Goal: Transaction & Acquisition: Book appointment/travel/reservation

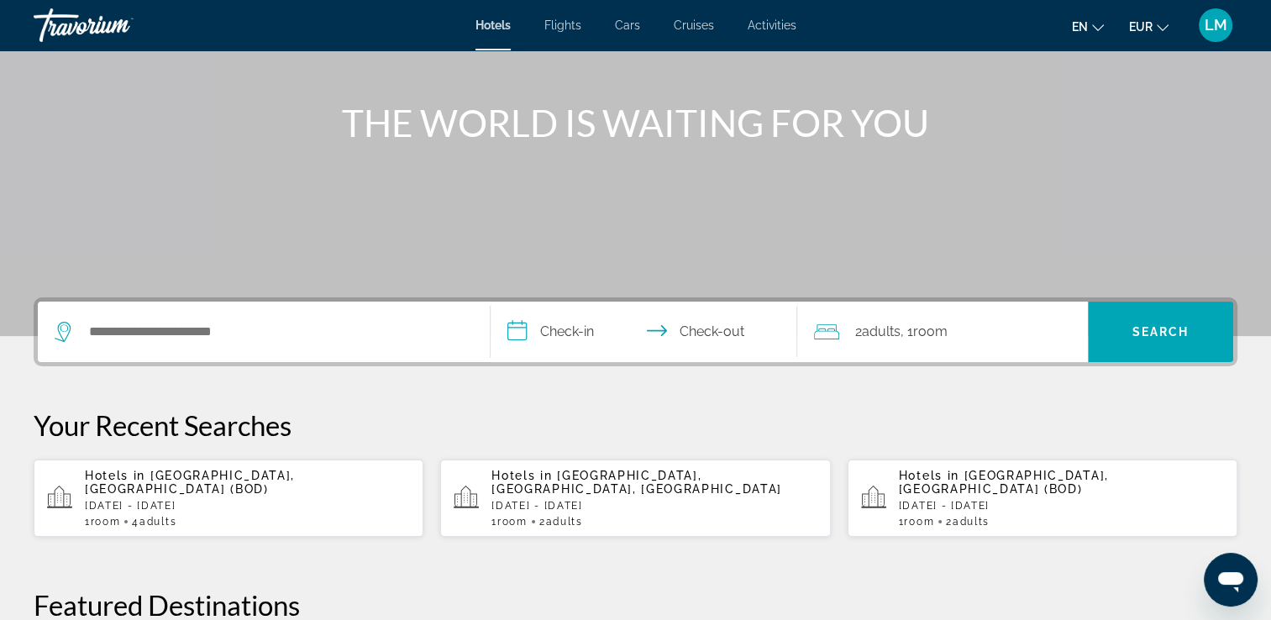
click at [363, 308] on div "Search widget" at bounding box center [264, 332] width 418 height 60
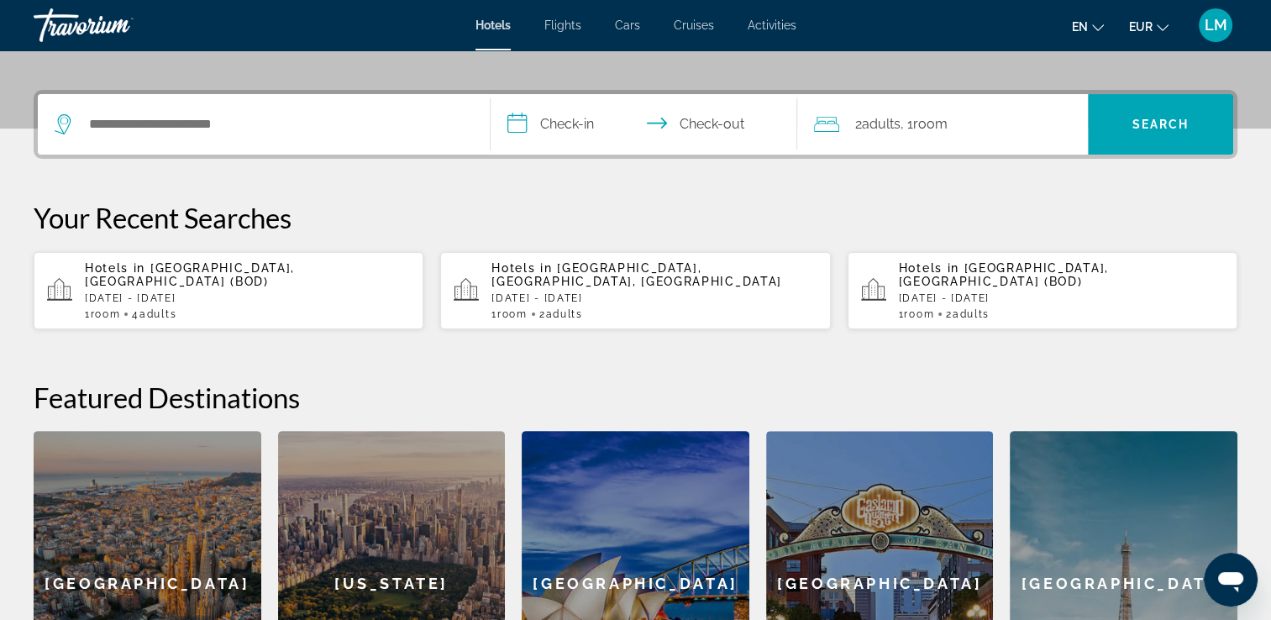
scroll to position [410, 0]
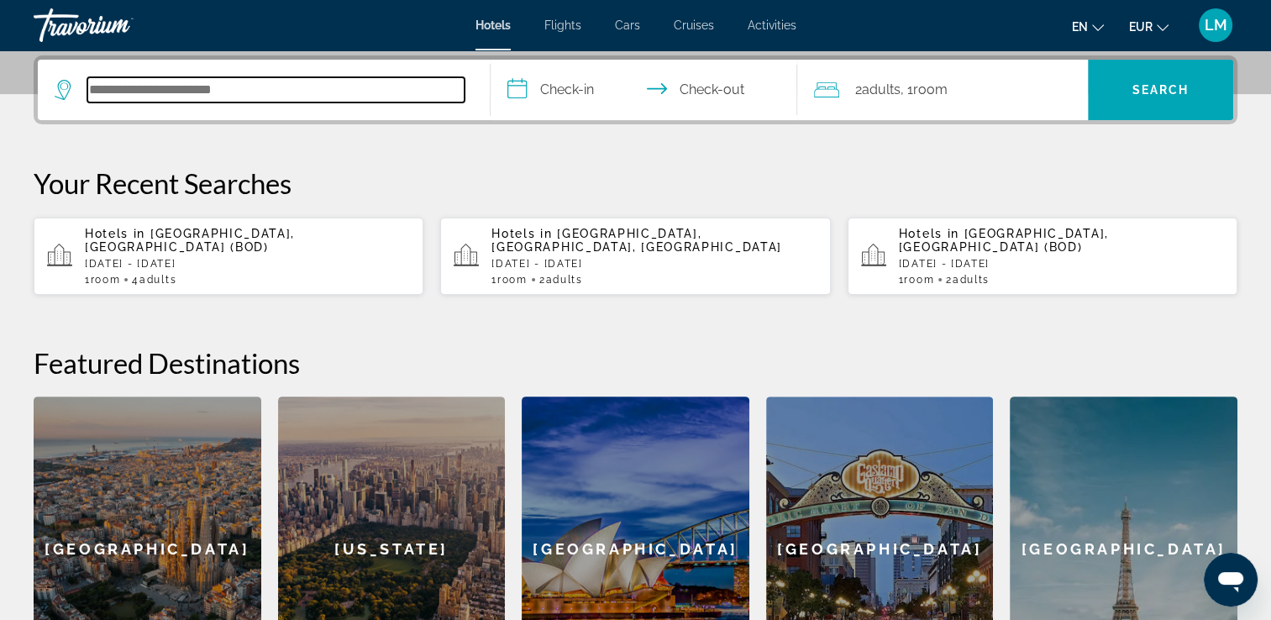
click at [350, 100] on input "Search hotel destination" at bounding box center [275, 89] width 377 height 25
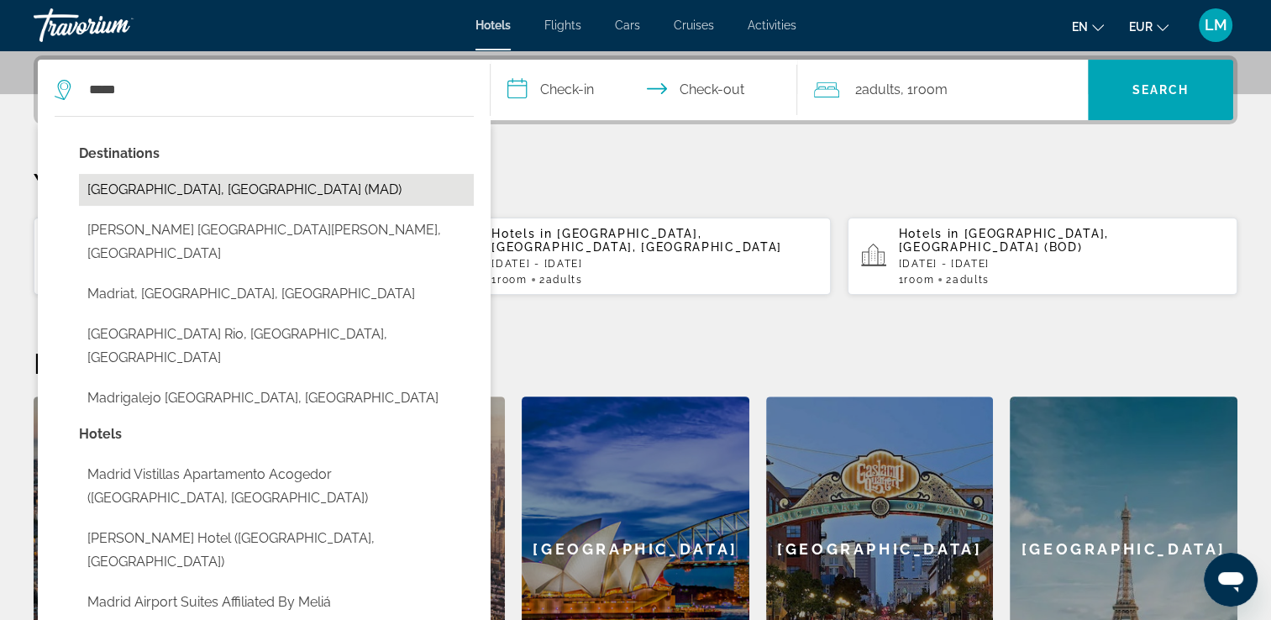
click at [302, 189] on button "[GEOGRAPHIC_DATA], [GEOGRAPHIC_DATA] (MAD)" at bounding box center [276, 190] width 395 height 32
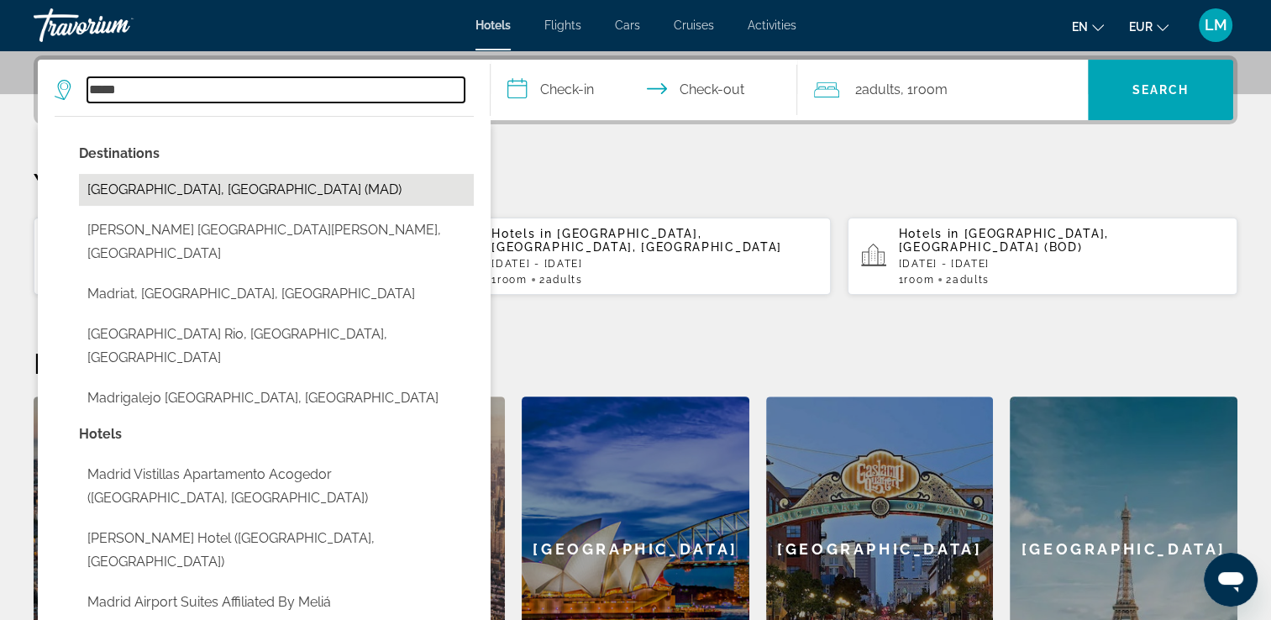
type input "**********"
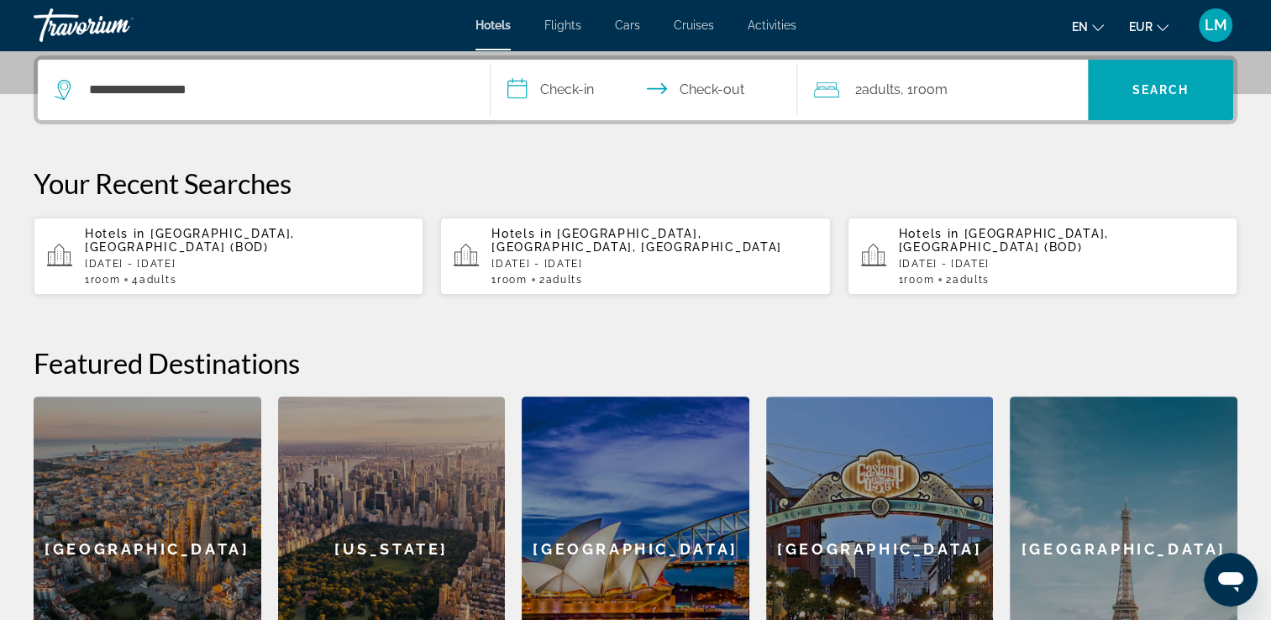
click at [557, 92] on input "**********" at bounding box center [648, 93] width 314 height 66
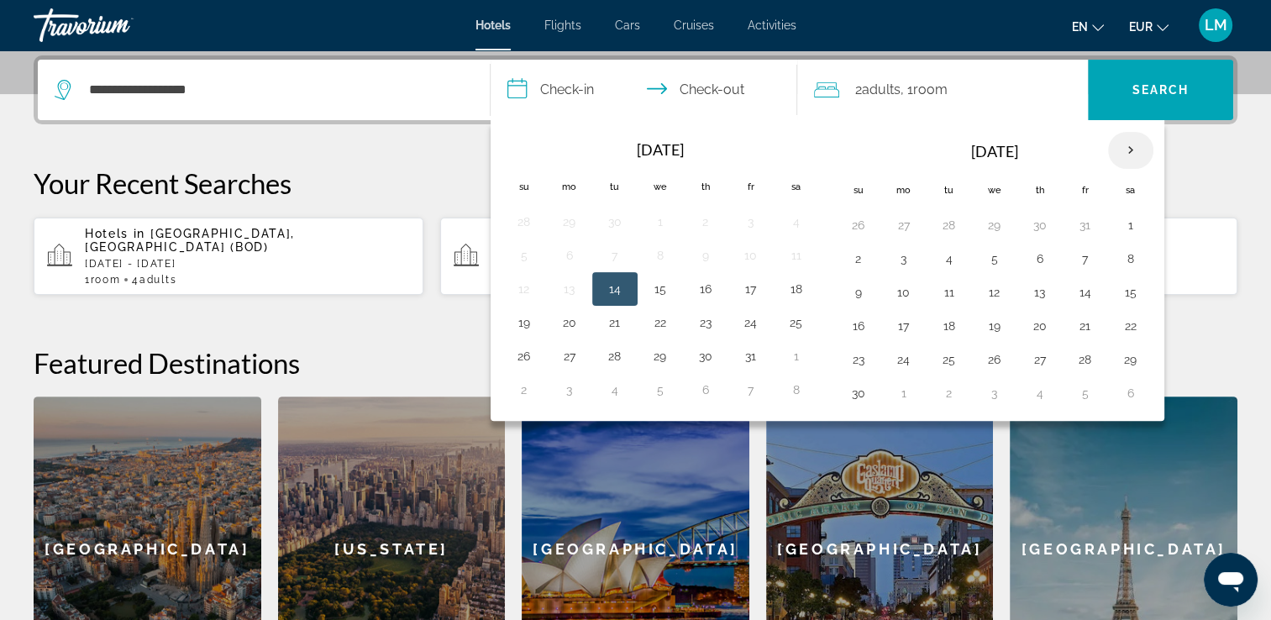
click at [1120, 156] on th "Next month" at bounding box center [1130, 150] width 45 height 37
click at [944, 324] on button "23" at bounding box center [949, 326] width 27 height 24
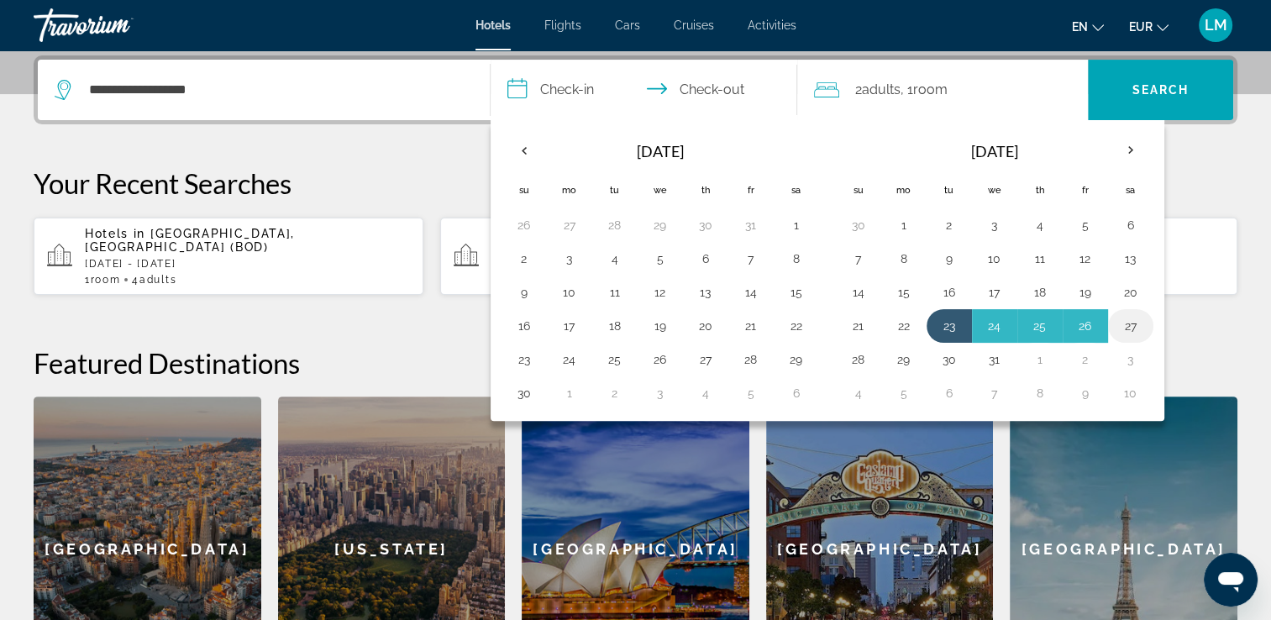
click at [1126, 329] on button "27" at bounding box center [1130, 326] width 27 height 24
type input "**********"
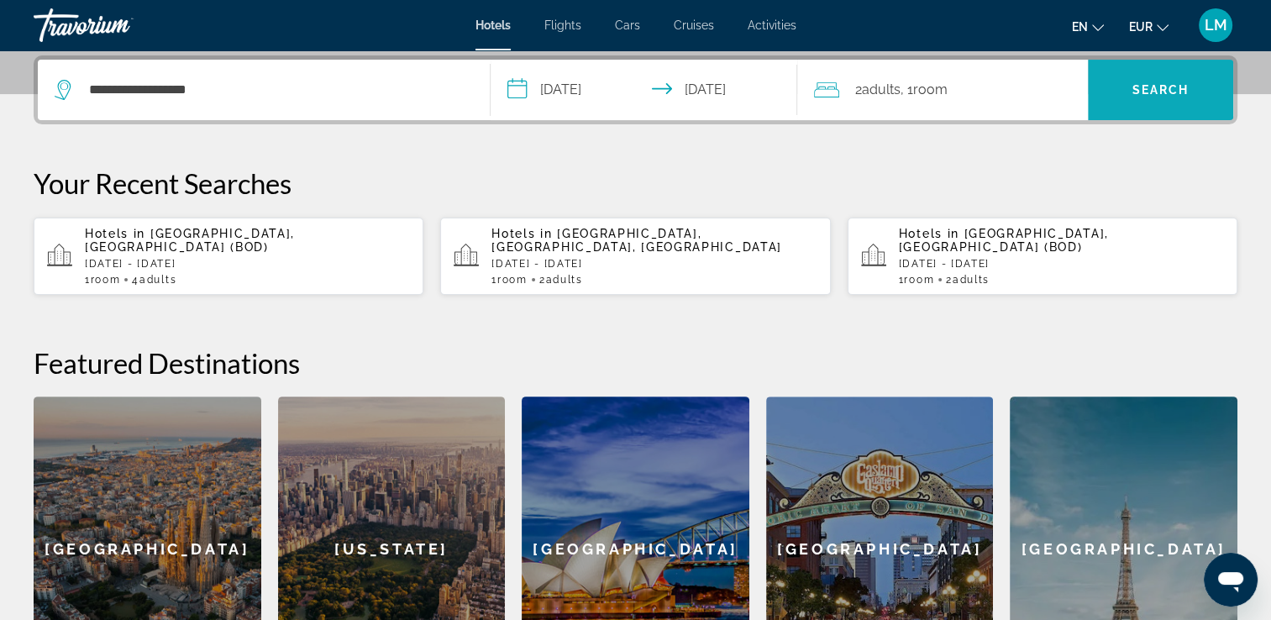
click at [1122, 94] on span "Search" at bounding box center [1160, 90] width 145 height 40
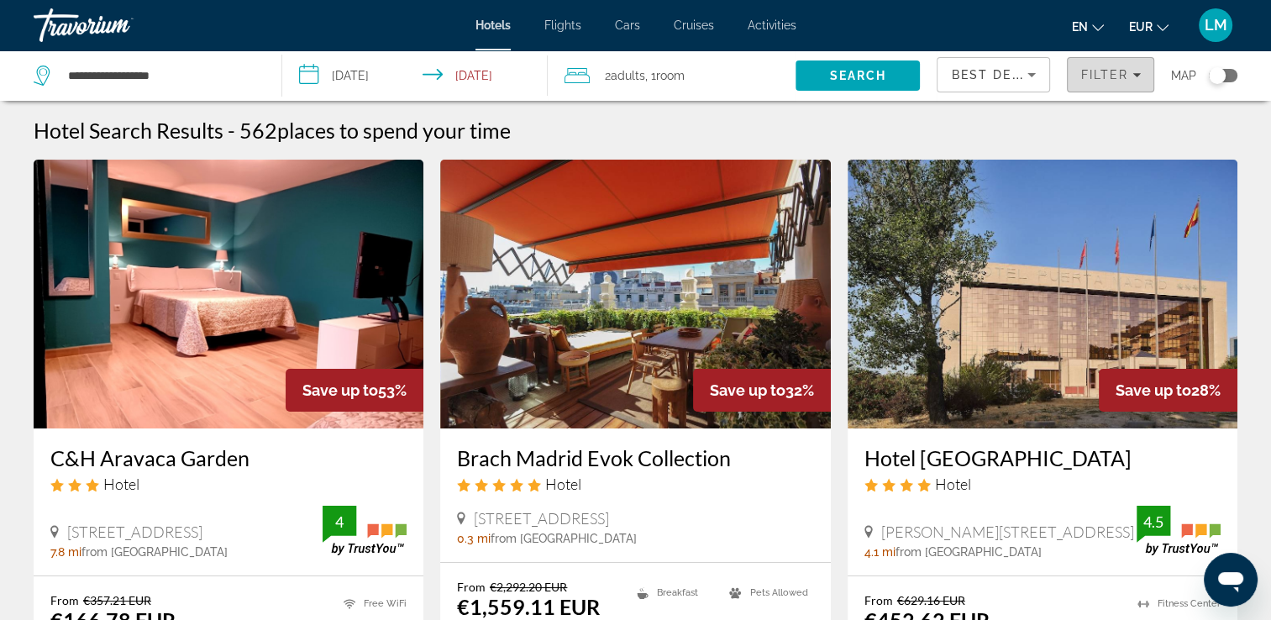
click at [1122, 77] on span "Filter" at bounding box center [1104, 74] width 48 height 13
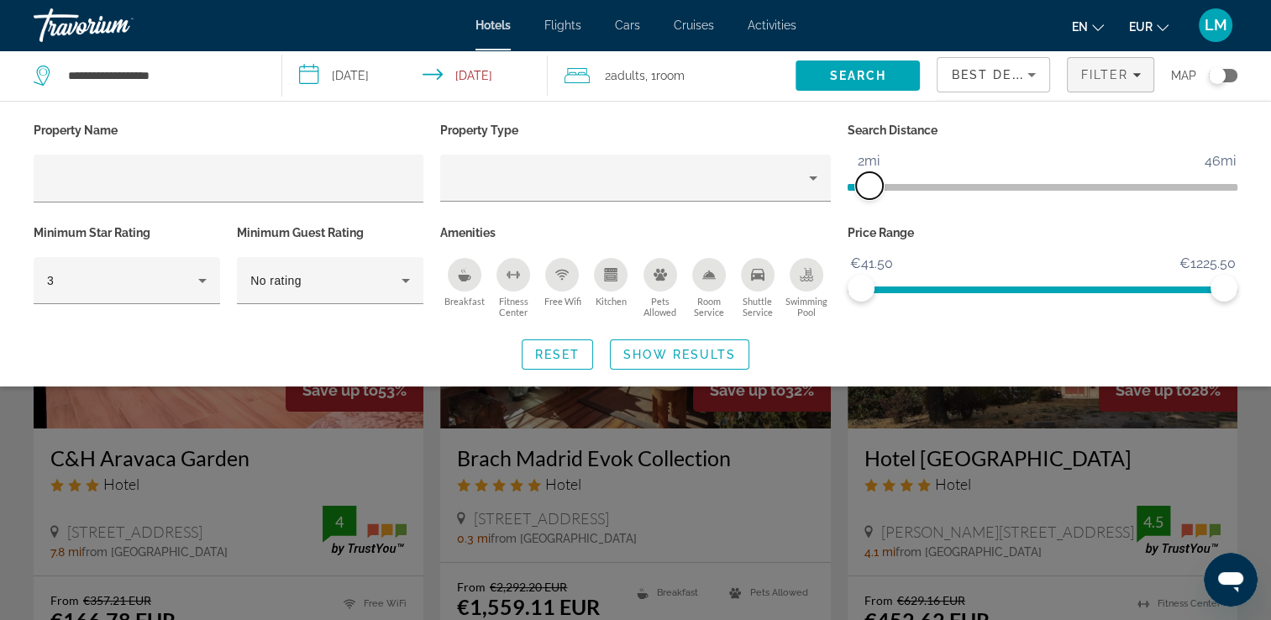
drag, startPoint x: 1094, startPoint y: 181, endPoint x: 867, endPoint y: 198, distance: 227.5
click at [867, 198] on span "ngx-slider" at bounding box center [869, 185] width 27 height 27
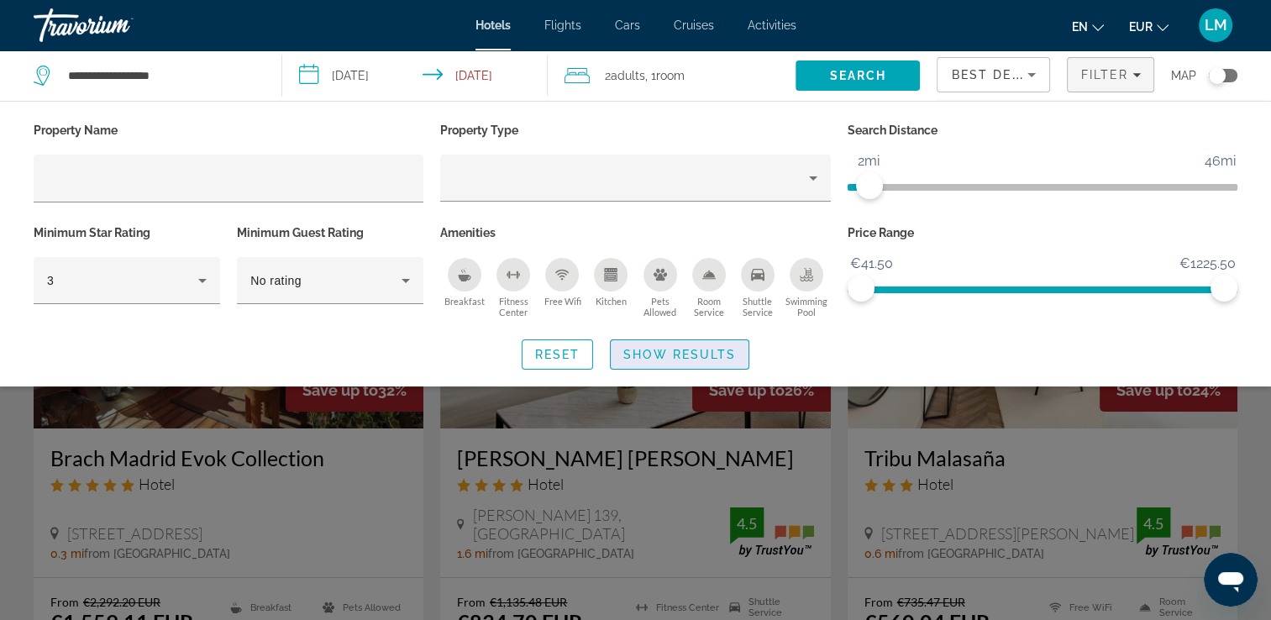
click at [711, 354] on span "Show Results" at bounding box center [679, 354] width 113 height 13
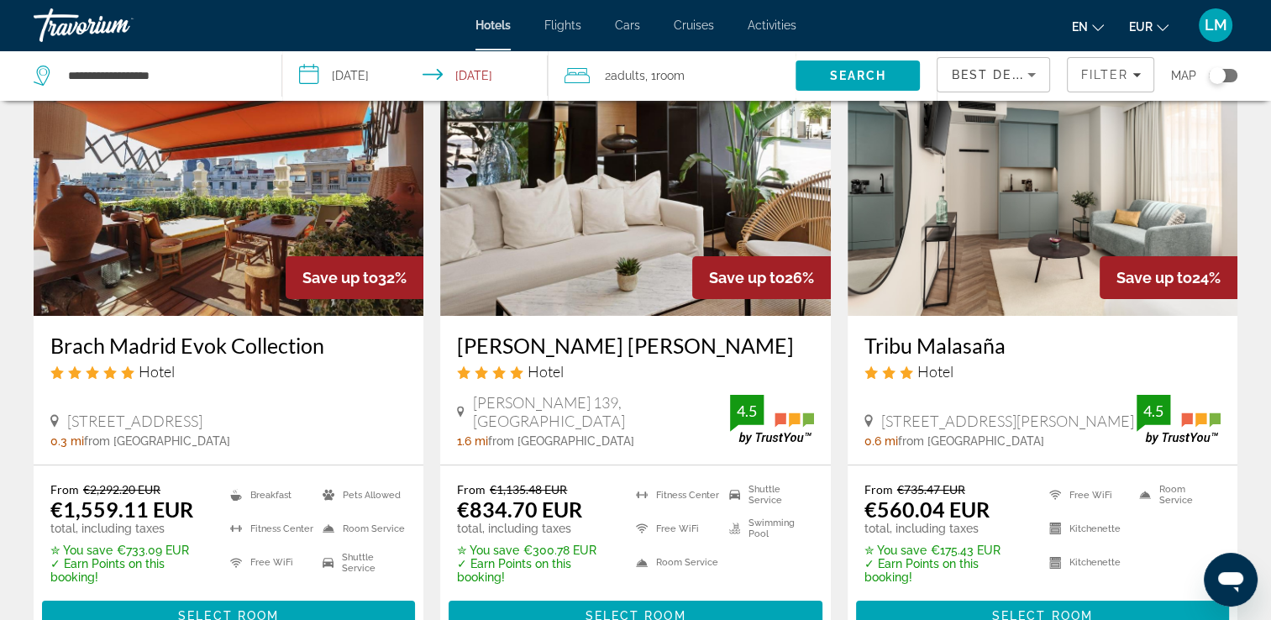
scroll to position [84, 0]
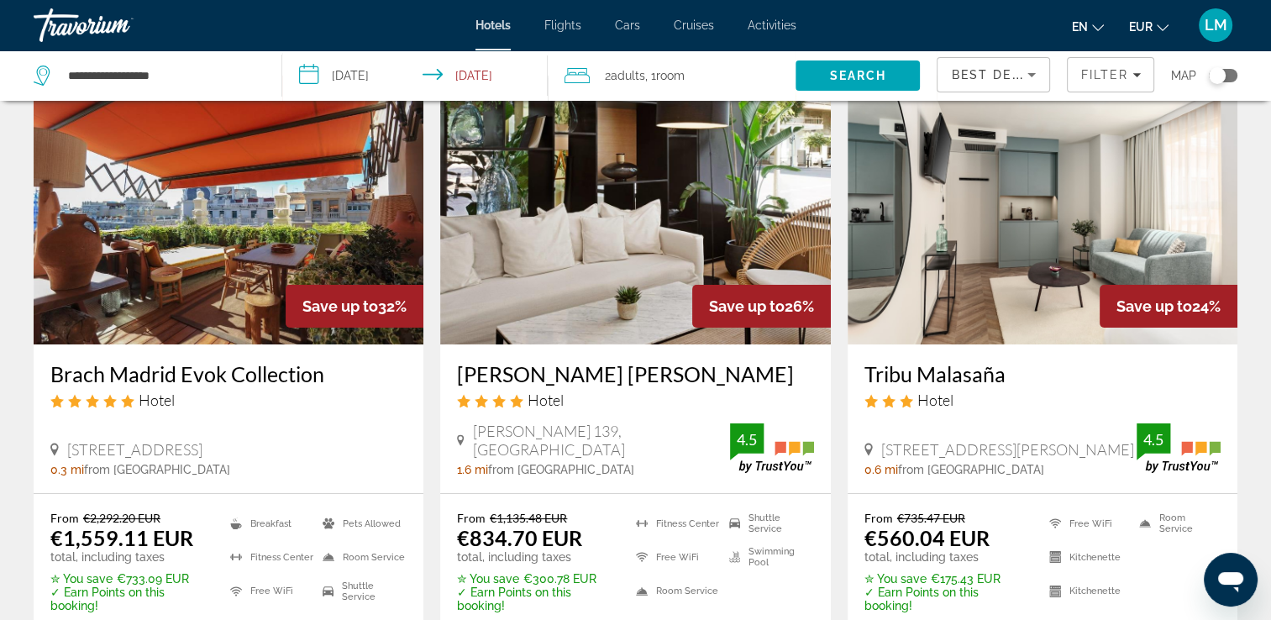
click at [1220, 80] on div "Toggle map" at bounding box center [1217, 75] width 17 height 17
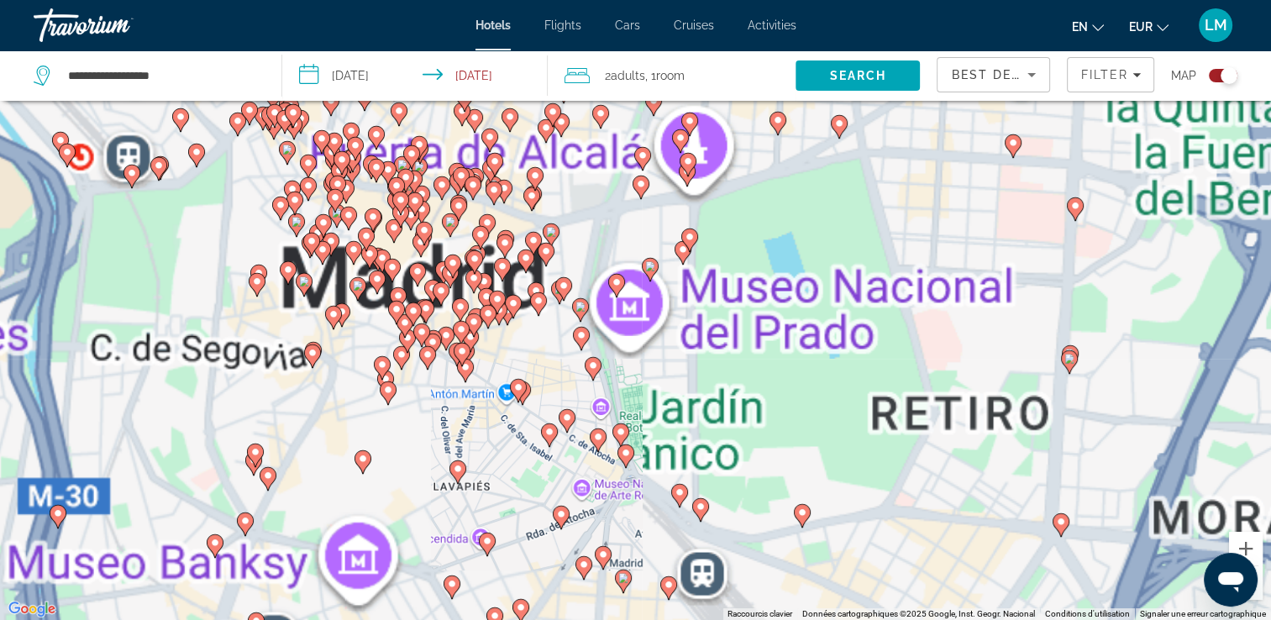
drag, startPoint x: 726, startPoint y: 307, endPoint x: 880, endPoint y: 314, distance: 153.9
click at [886, 311] on div "Pour activer le glissement avec le clavier, appuyez sur Alt+Entrée. Une fois ce…" at bounding box center [635, 310] width 1271 height 620
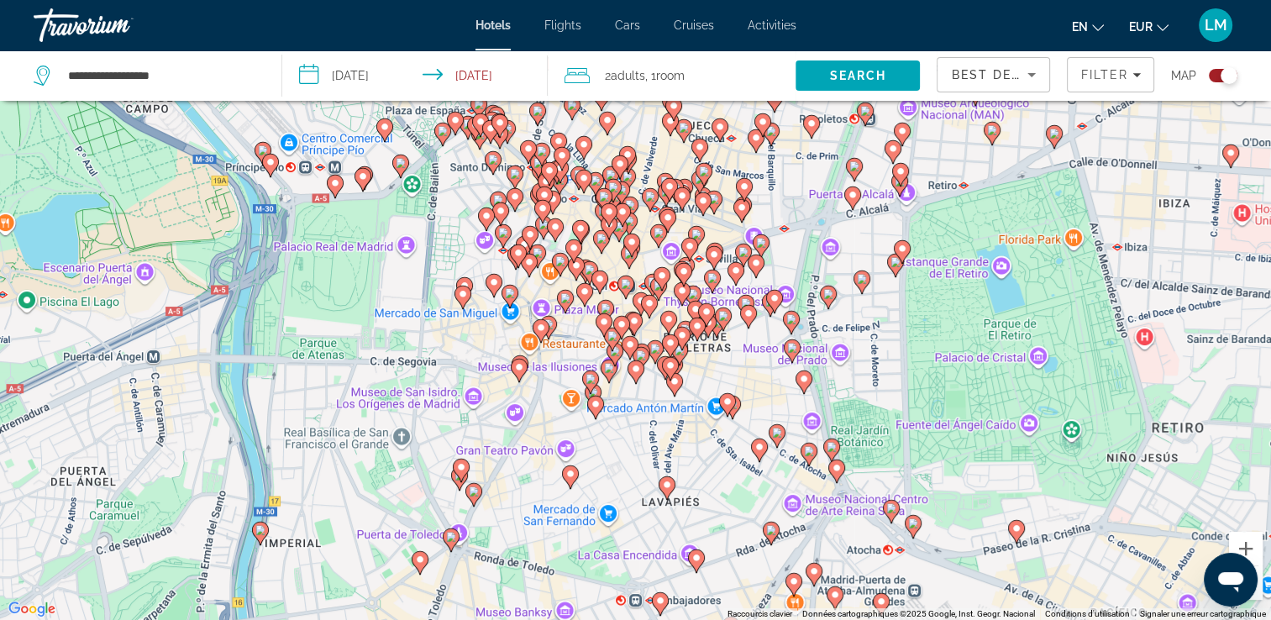
click at [1210, 82] on button "Toggle map" at bounding box center [1216, 75] width 41 height 15
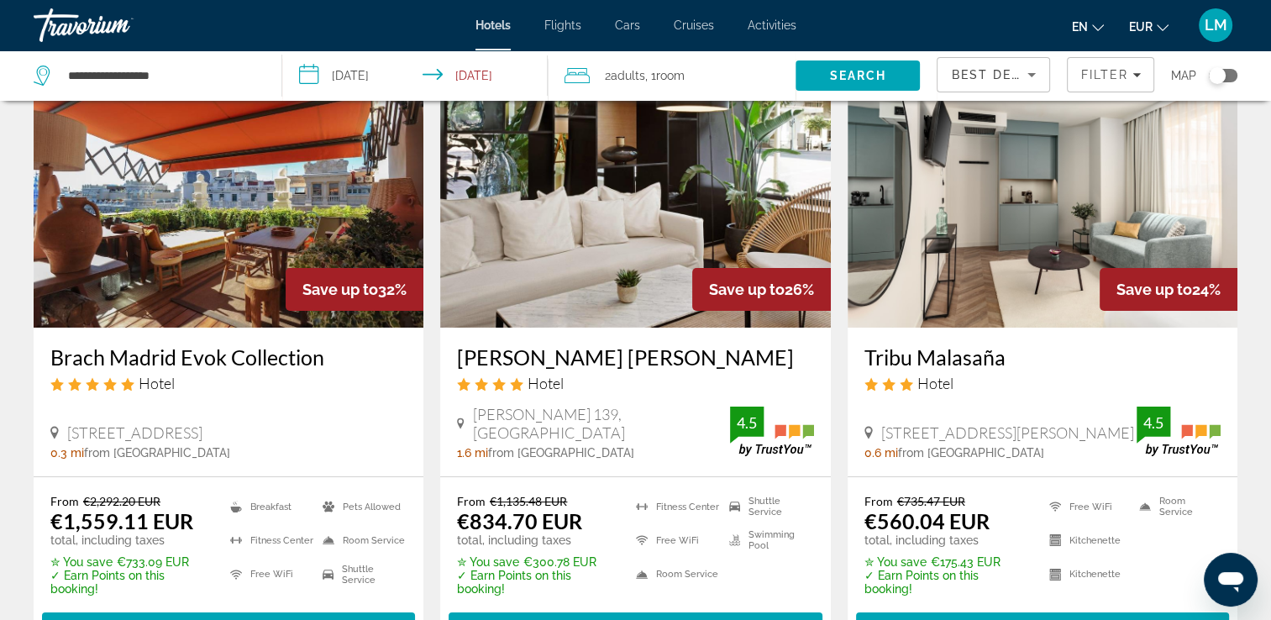
scroll to position [118, 0]
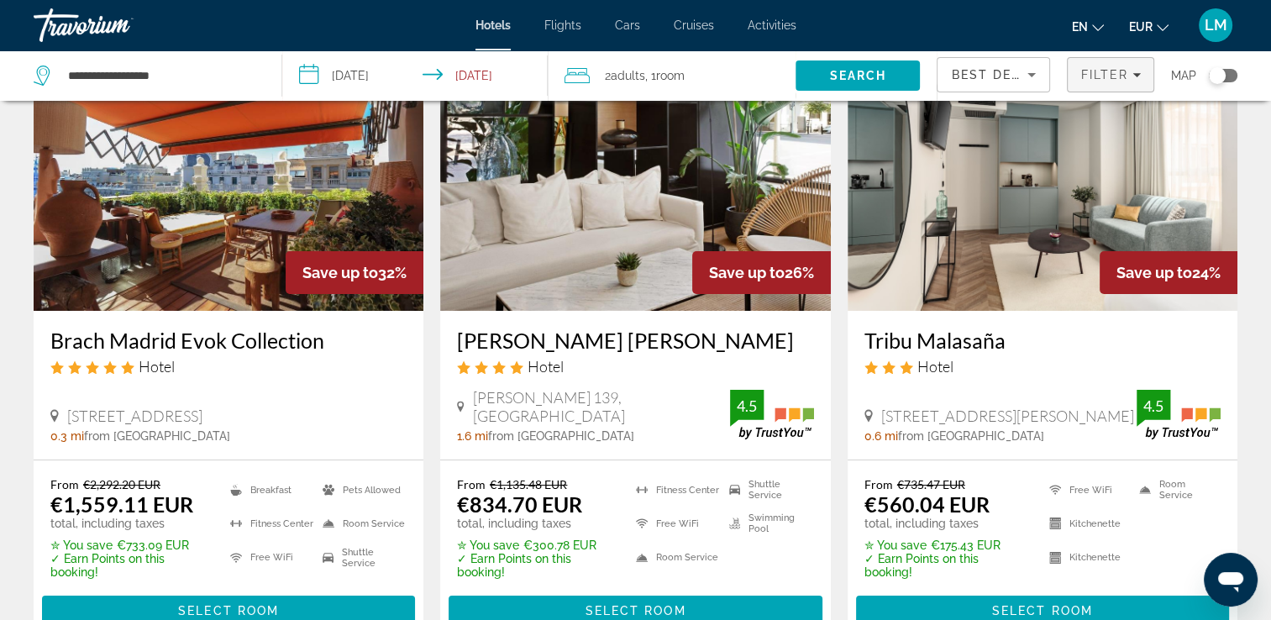
click at [1138, 86] on span "Filters" at bounding box center [1111, 75] width 86 height 40
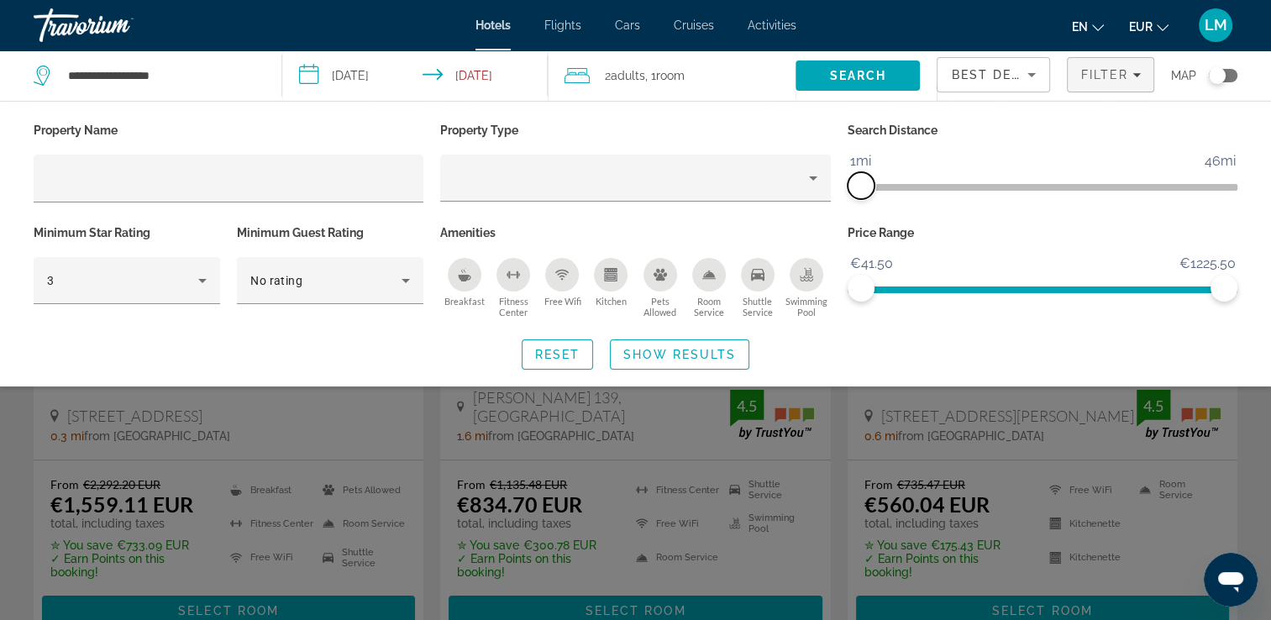
drag, startPoint x: 869, startPoint y: 190, endPoint x: 861, endPoint y: 186, distance: 8.7
click at [861, 186] on span "ngx-slider" at bounding box center [861, 185] width 27 height 27
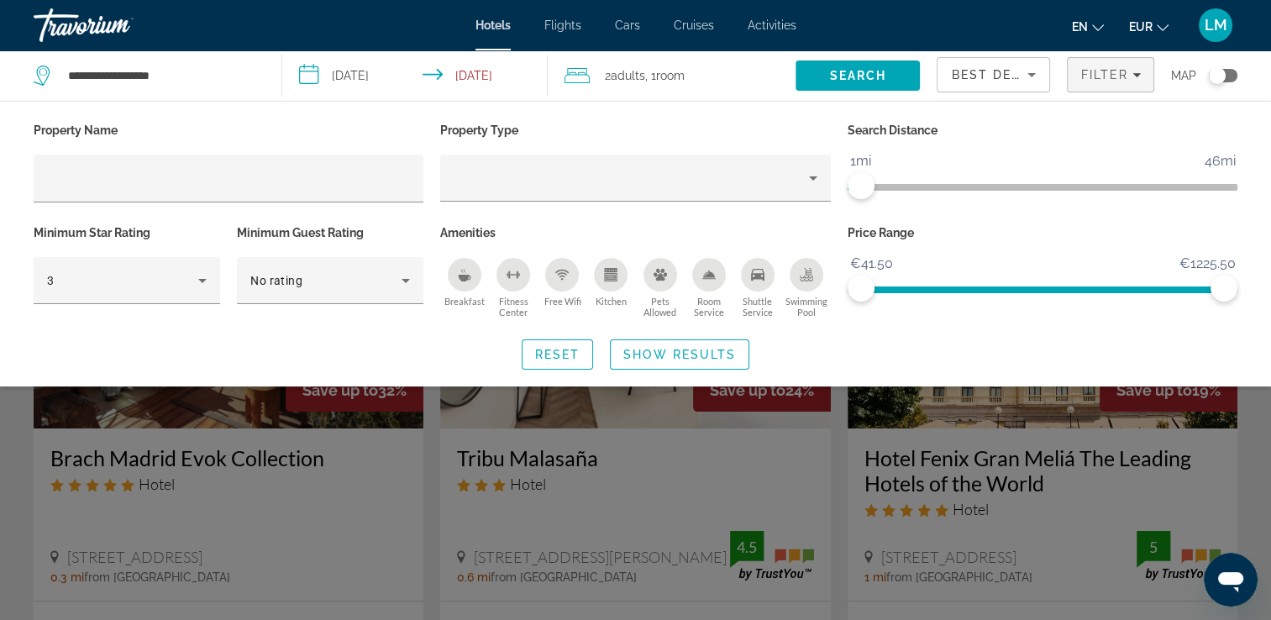
click at [710, 350] on span "Show Results" at bounding box center [679, 354] width 113 height 13
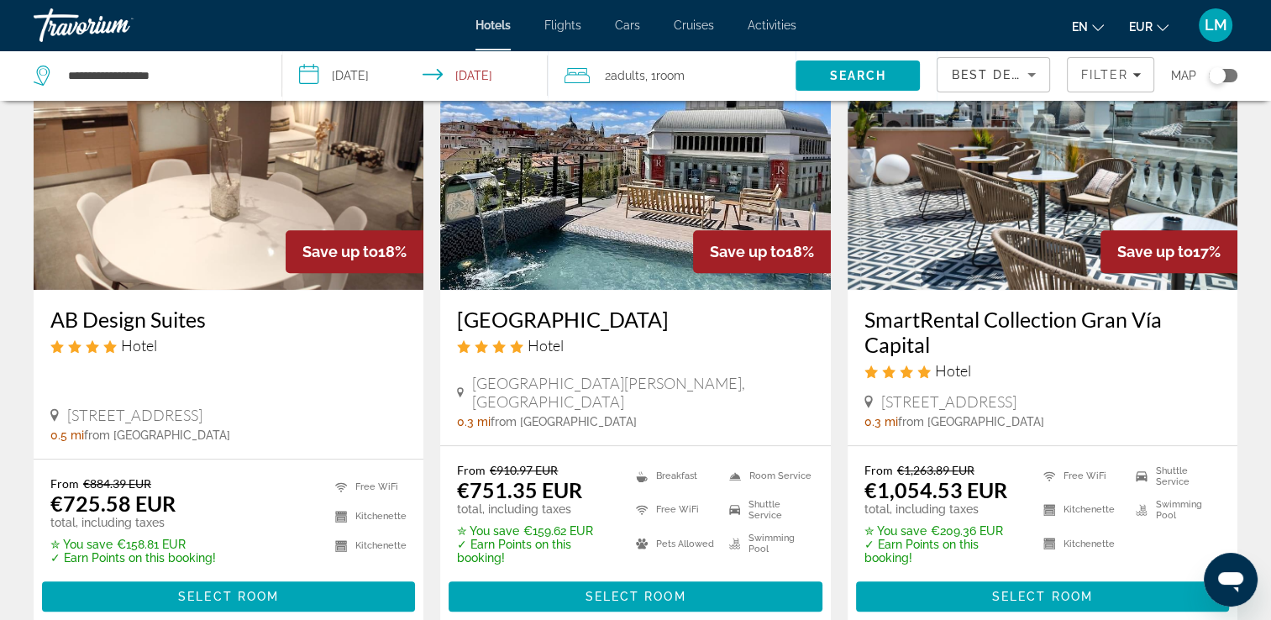
scroll to position [756, 0]
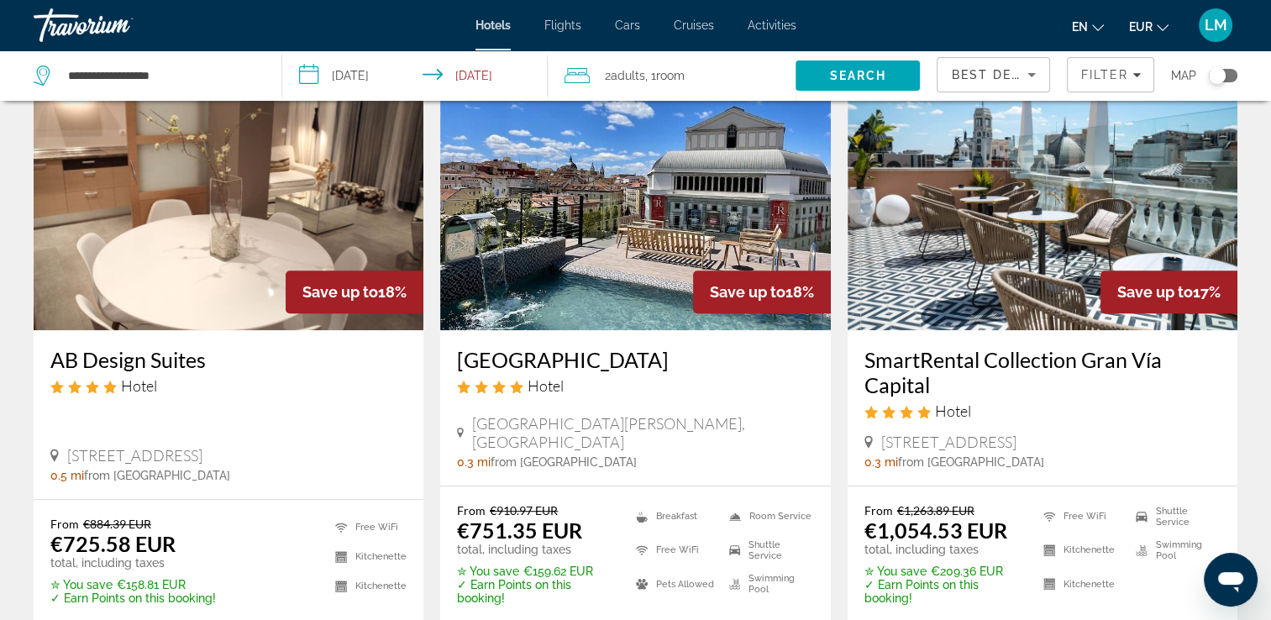
drag, startPoint x: 454, startPoint y: 355, endPoint x: 652, endPoint y: 355, distance: 198.3
click at [652, 355] on div "[GEOGRAPHIC_DATA] Hotel [GEOGRAPHIC_DATA][PERSON_NAME], [GEOGRAPHIC_DATA] 0.3 m…" at bounding box center [635, 407] width 390 height 155
drag, startPoint x: 652, startPoint y: 355, endPoint x: 625, endPoint y: 356, distance: 26.9
copy h3 "[GEOGRAPHIC_DATA]"
click at [430, 358] on app-hotels-search-item "Save up to 18% AB Design Suites Hotel [STREET_ADDRESS] 0.5 mi from [GEOGRAPHIC_…" at bounding box center [228, 364] width 407 height 607
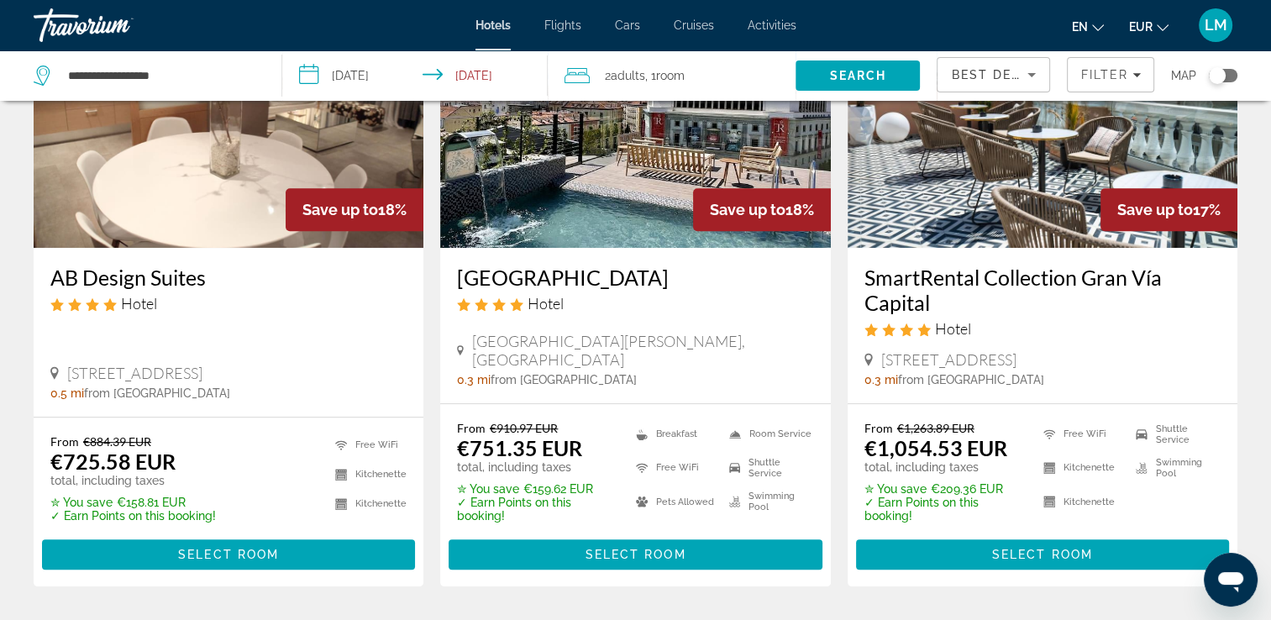
scroll to position [723, 0]
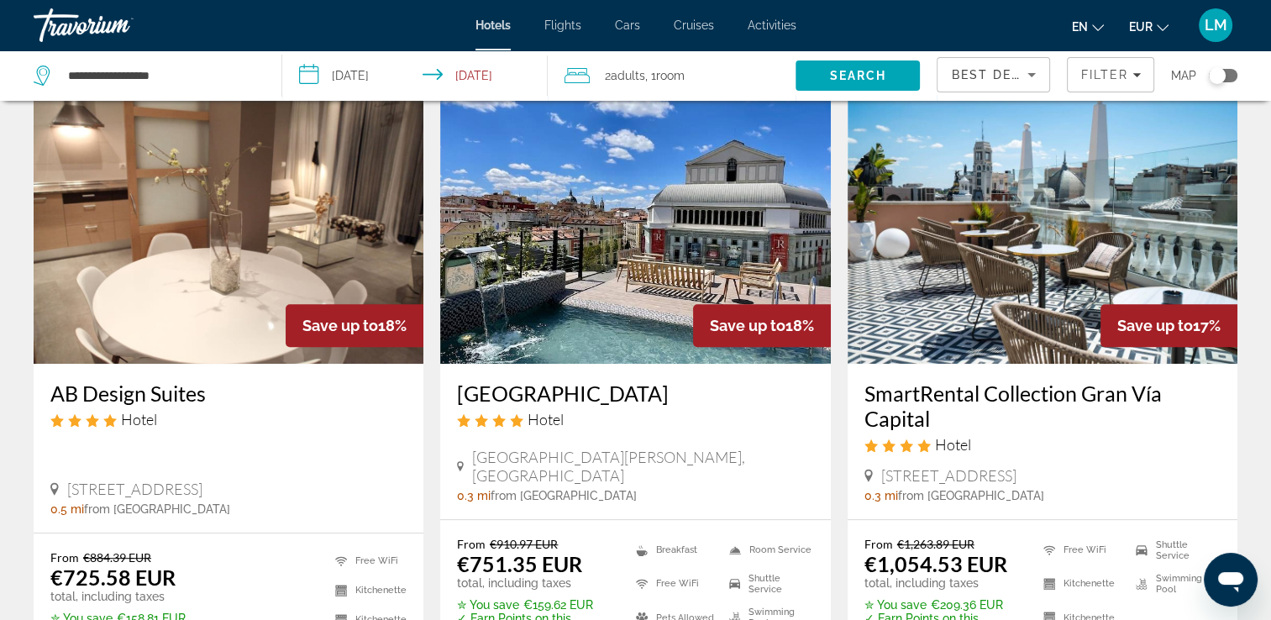
click at [628, 315] on img "Main content" at bounding box center [635, 229] width 390 height 269
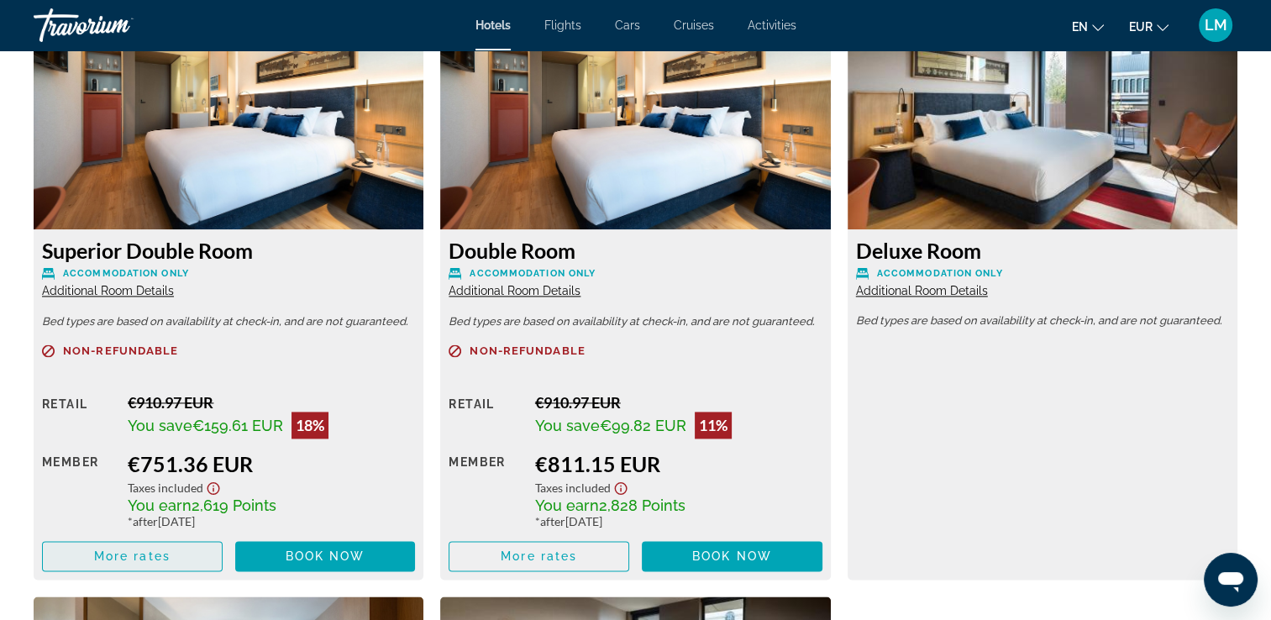
scroll to position [2353, 0]
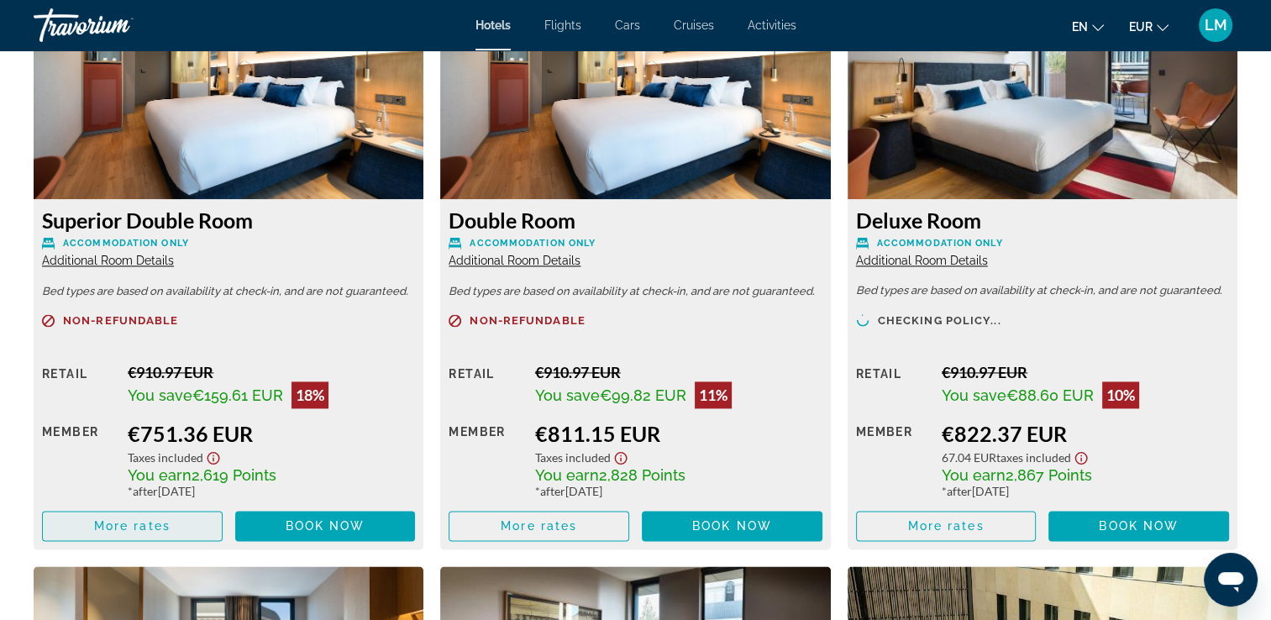
click at [154, 533] on span "More rates" at bounding box center [132, 525] width 76 height 13
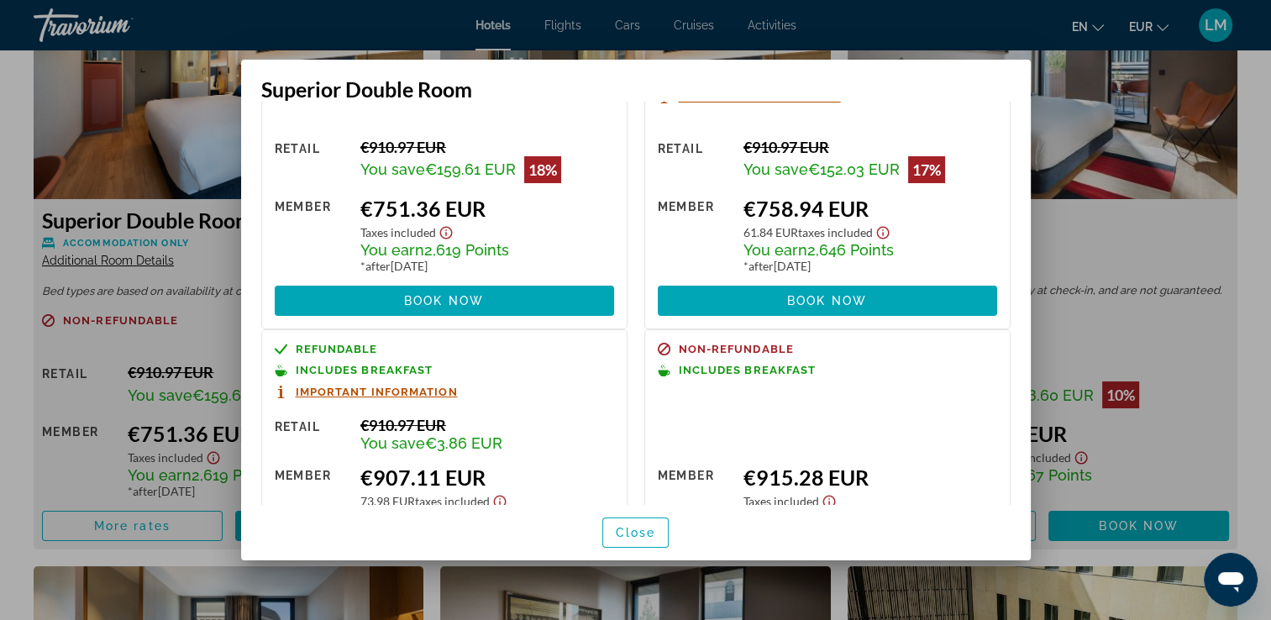
scroll to position [0, 0]
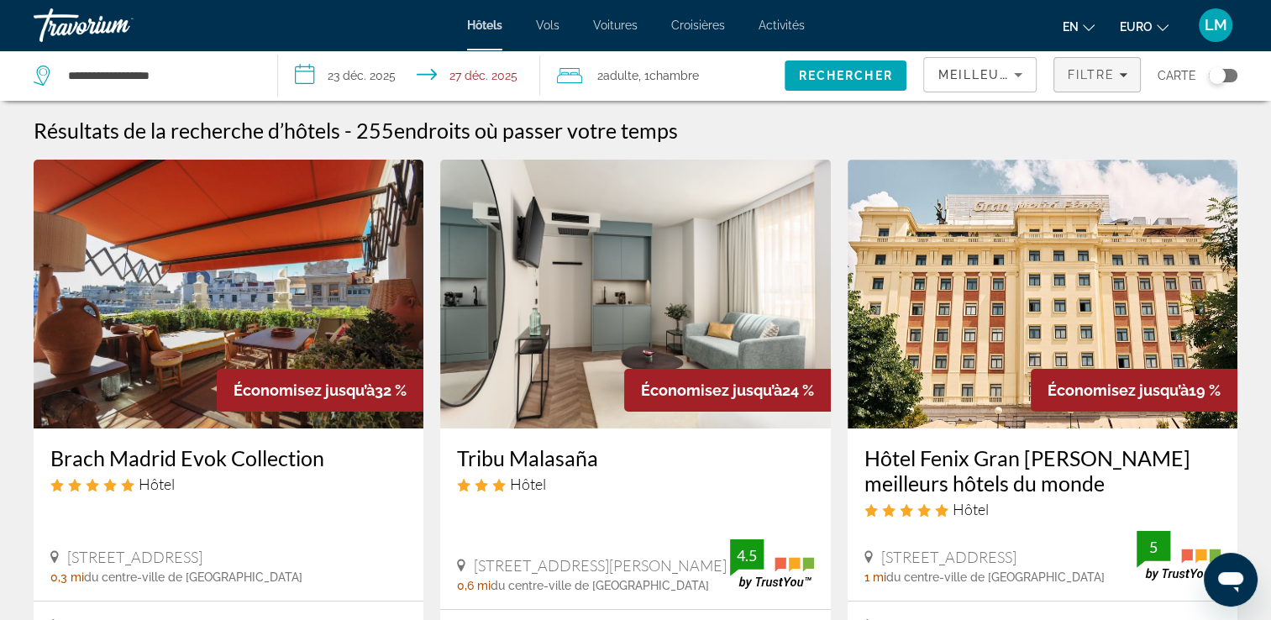
click at [1077, 85] on span "Filtres" at bounding box center [1097, 75] width 86 height 40
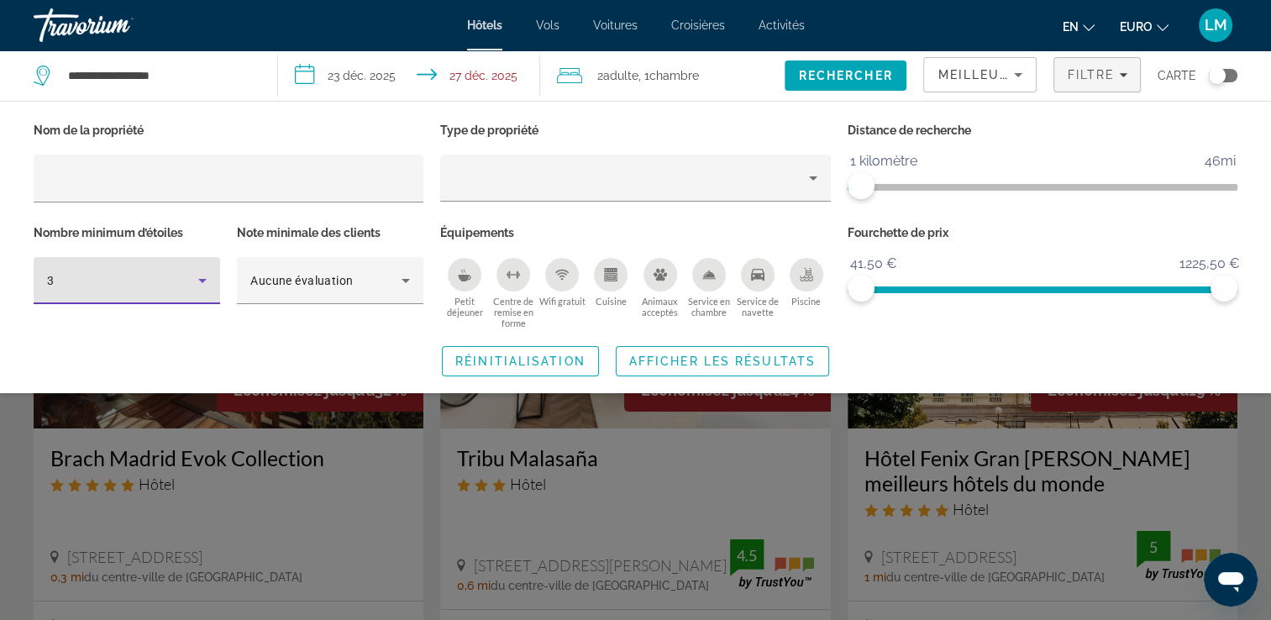
click at [145, 284] on div "3" at bounding box center [122, 281] width 151 height 20
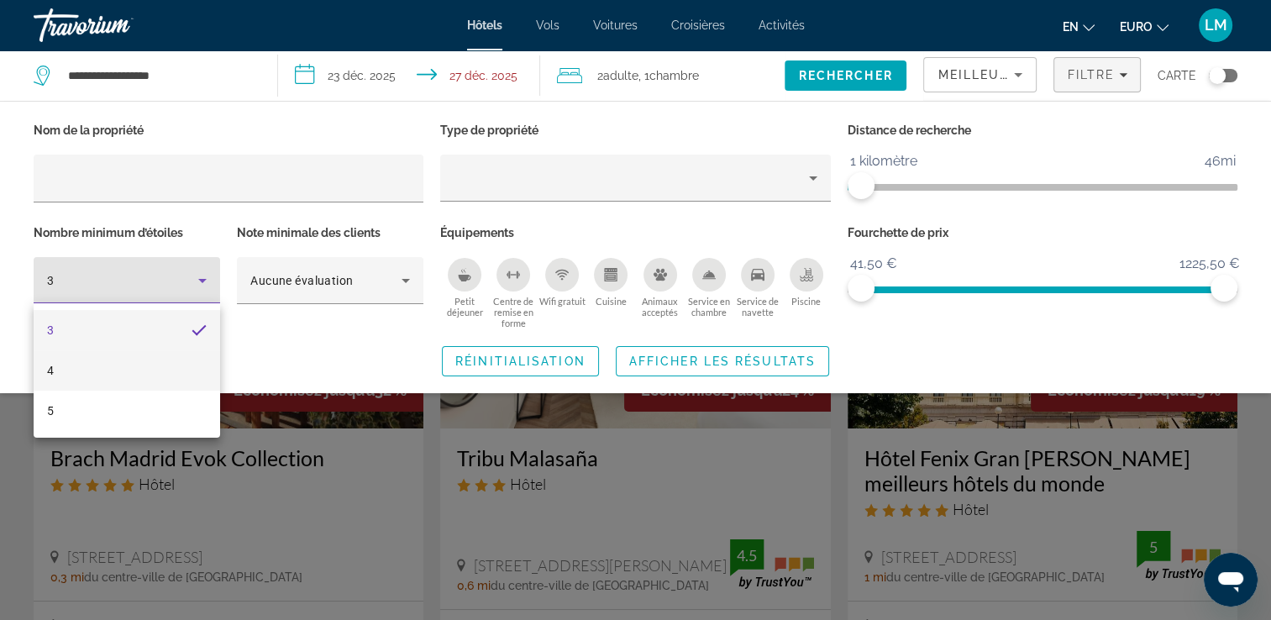
drag, startPoint x: 122, startPoint y: 363, endPoint x: 140, endPoint y: 364, distance: 18.5
click at [124, 364] on mat-option "4" at bounding box center [127, 370] width 187 height 40
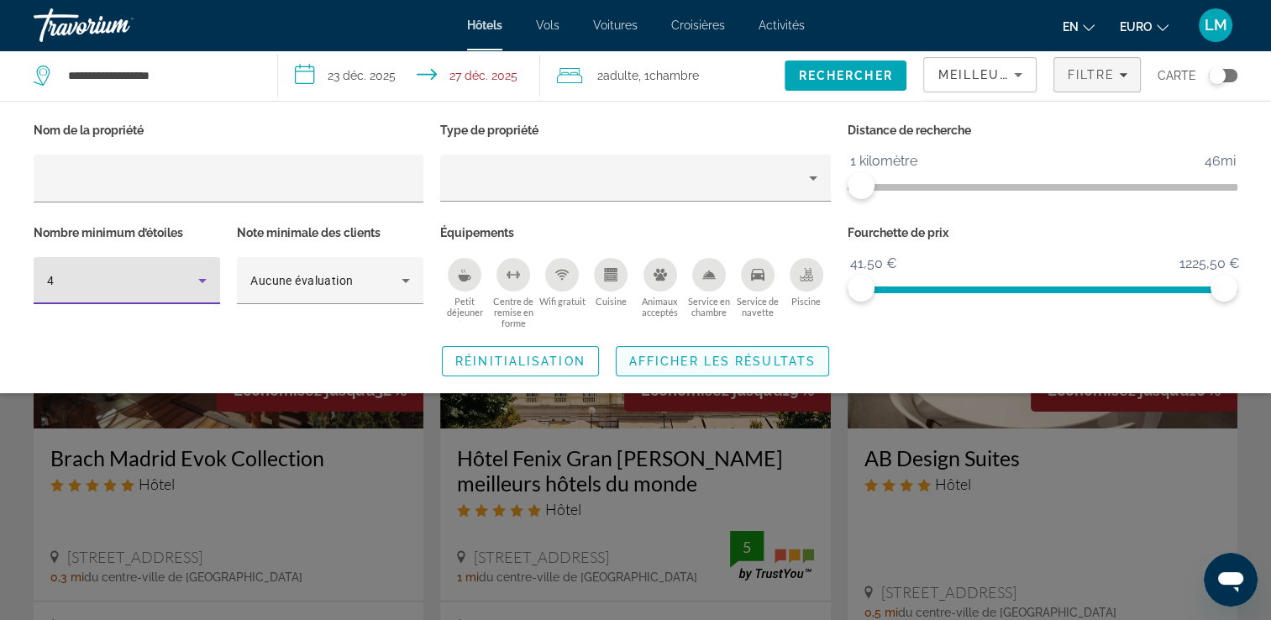
drag, startPoint x: 662, startPoint y: 354, endPoint x: 857, endPoint y: 259, distance: 216.8
click at [662, 353] on button "Afficher les résultats" at bounding box center [722, 361] width 213 height 30
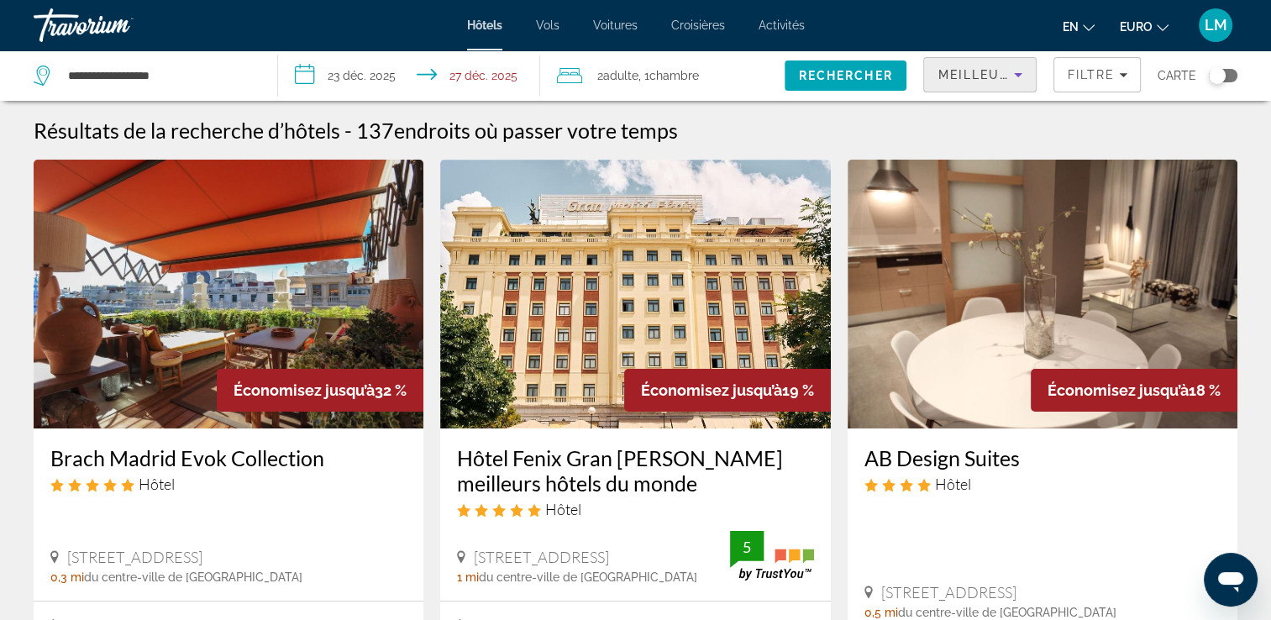
click at [988, 80] on span "Meilleures offres" at bounding box center [1012, 74] width 149 height 13
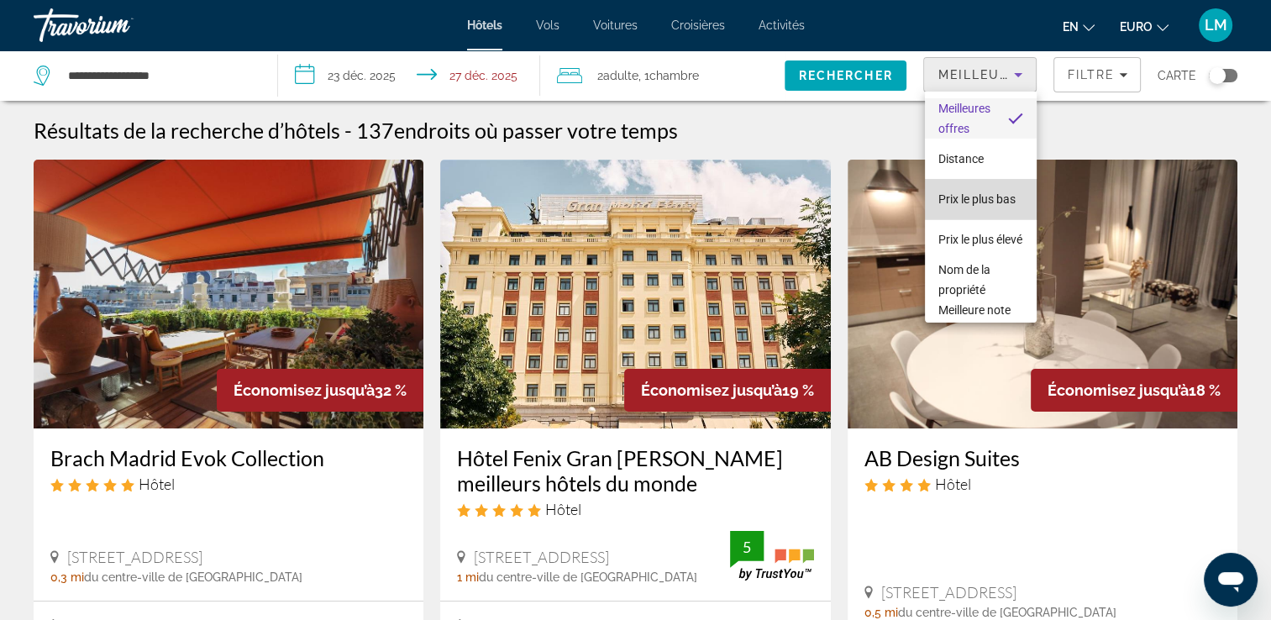
click at [986, 192] on span "Prix le plus bas" at bounding box center [976, 198] width 77 height 13
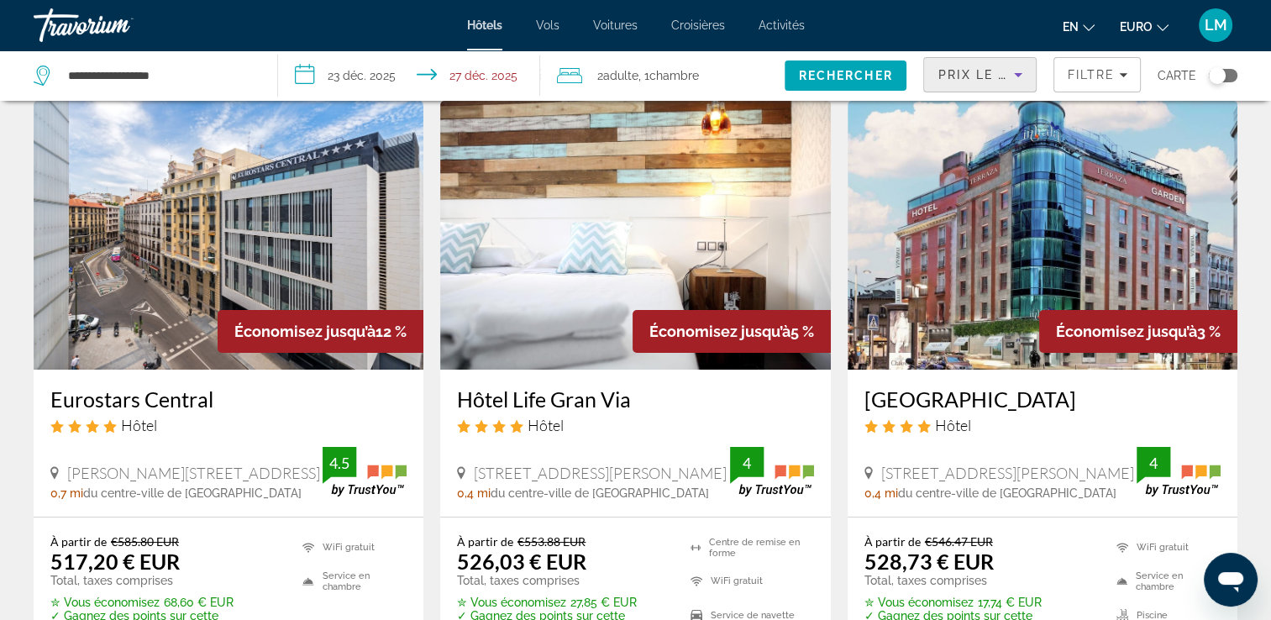
scroll to position [84, 0]
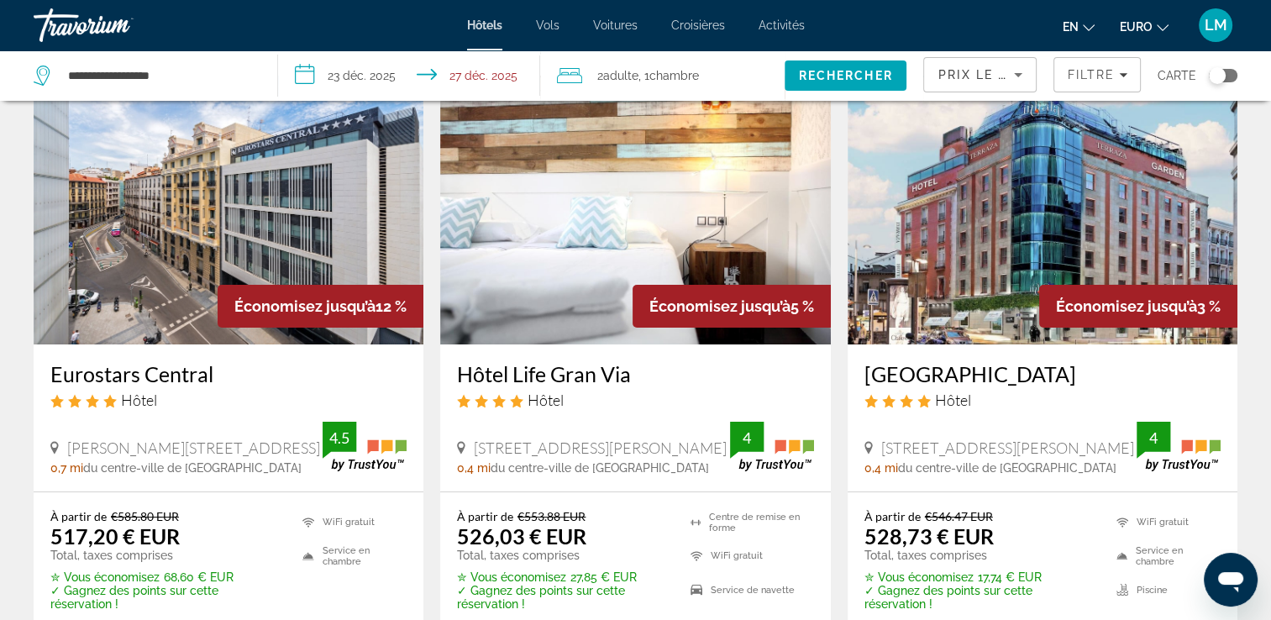
drag, startPoint x: 40, startPoint y: 376, endPoint x: 225, endPoint y: 381, distance: 184.9
click at [225, 381] on div "Eurostars Central Hôtel [PERSON_NAME][STREET_ADDRESS] 0,7 mi du centre-ville de…" at bounding box center [229, 417] width 390 height 147
drag, startPoint x: 225, startPoint y: 381, endPoint x: 208, endPoint y: 378, distance: 17.1
copy h3 "Eurostars Central"
click at [430, 371] on app-hotels-search-item "Économisez jusqu’à 12 % Eurostars Central Hôtel [PERSON_NAME] 10, [GEOGRAPHIC_D…" at bounding box center [228, 375] width 407 height 599
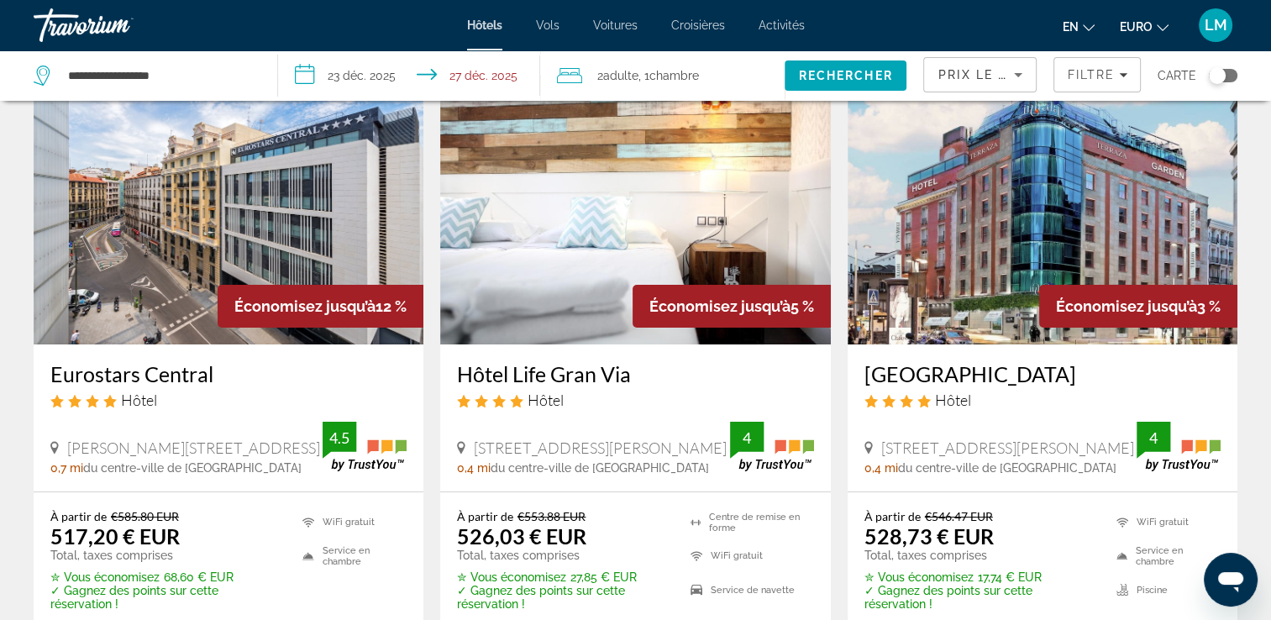
drag, startPoint x: 479, startPoint y: 376, endPoint x: 644, endPoint y: 381, distance: 164.8
click at [644, 381] on div "Hôtel Life Gran Via Hôtel [STREET_ADDRESS][PERSON_NAME] 0,4 mi du centre-ville …" at bounding box center [635, 417] width 390 height 147
drag, startPoint x: 644, startPoint y: 381, endPoint x: 597, endPoint y: 380, distance: 47.1
copy h3 "Hôtel Life Gran Via"
click at [498, 254] on img "Contenu principal" at bounding box center [635, 210] width 390 height 269
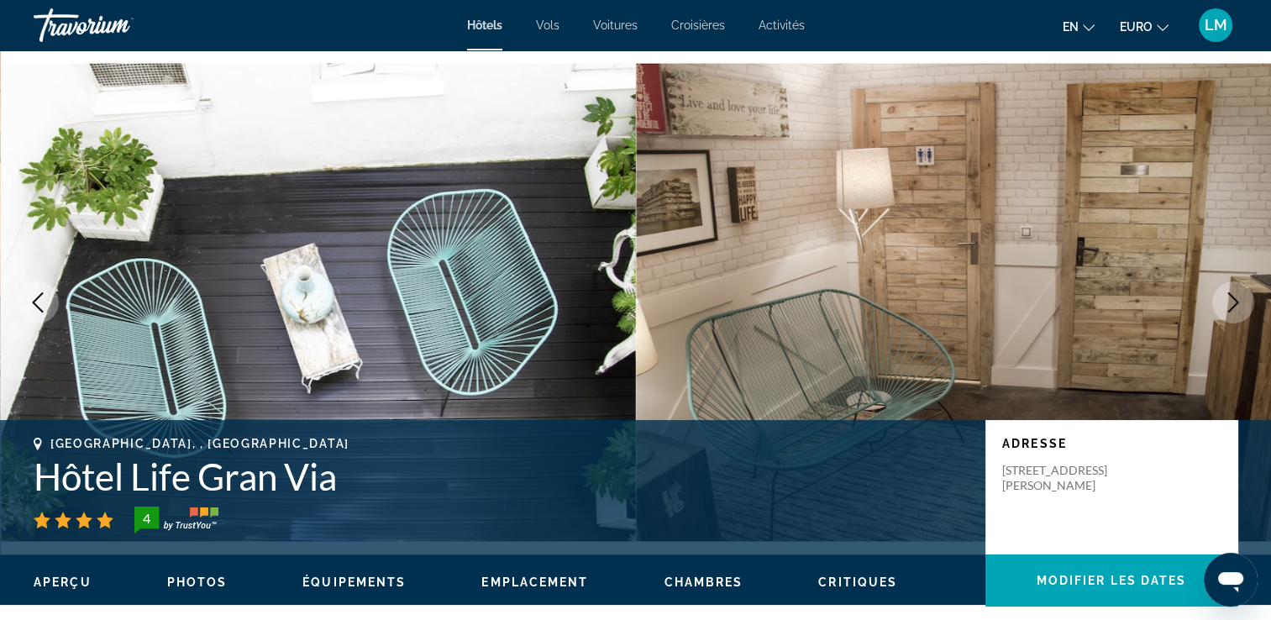
click at [1233, 303] on icon "Image suivante" at bounding box center [1233, 302] width 20 height 20
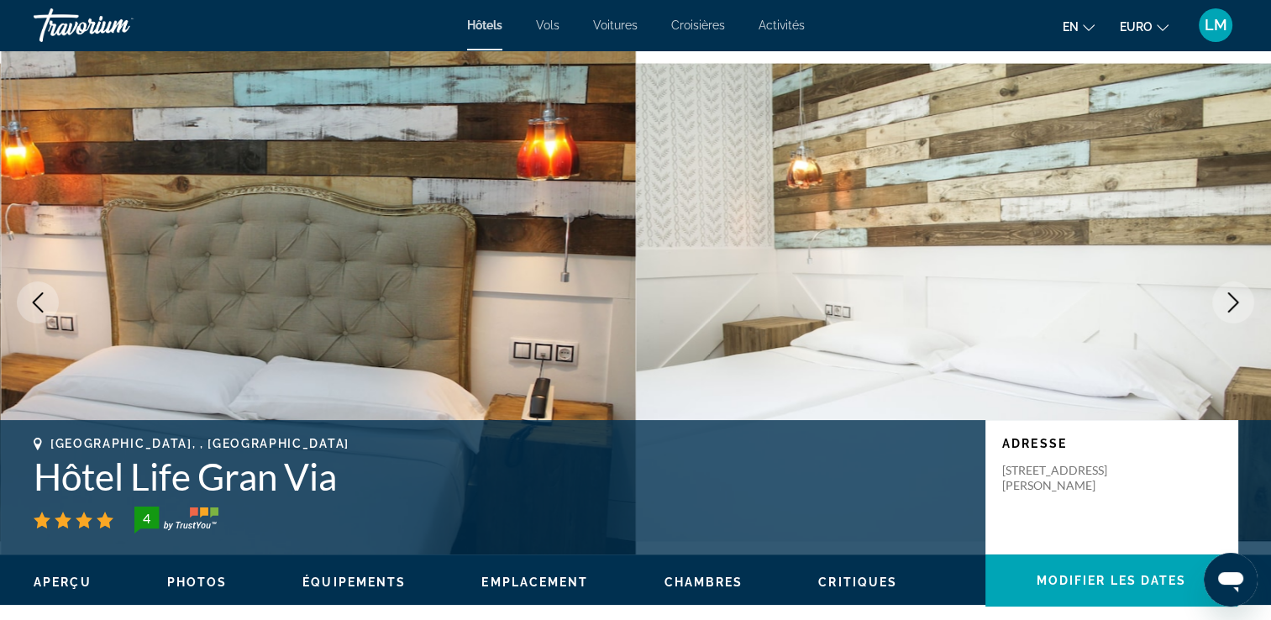
click at [1232, 303] on icon "Image suivante" at bounding box center [1233, 302] width 20 height 20
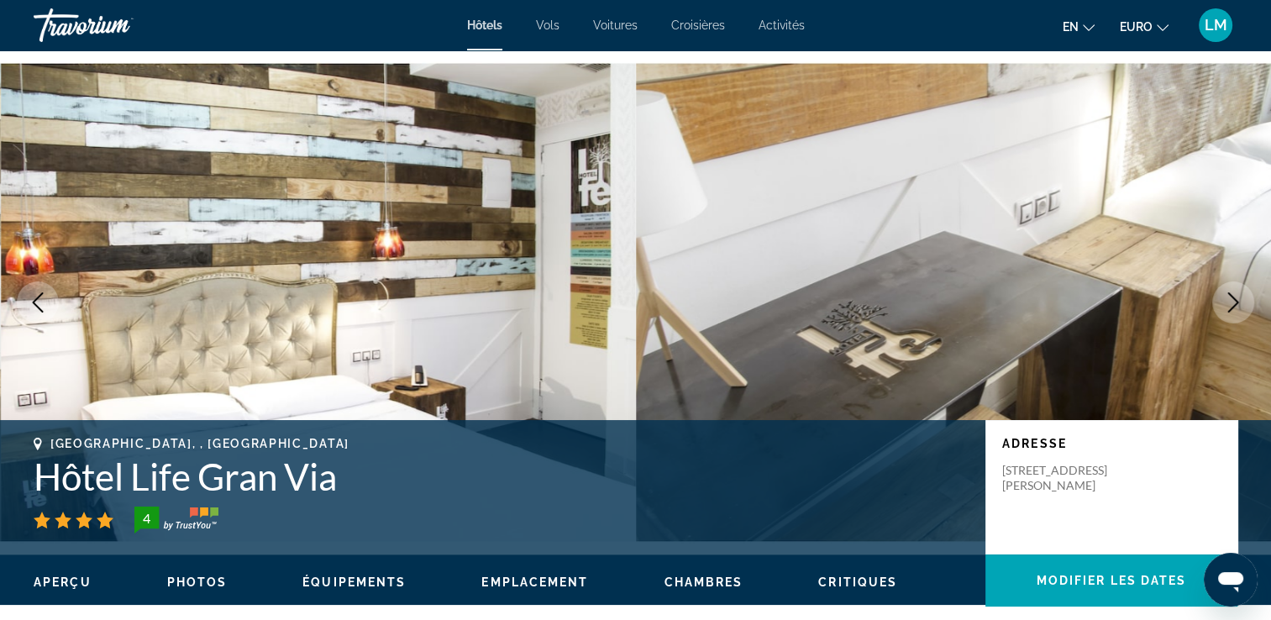
click at [1232, 303] on icon "Image suivante" at bounding box center [1233, 302] width 20 height 20
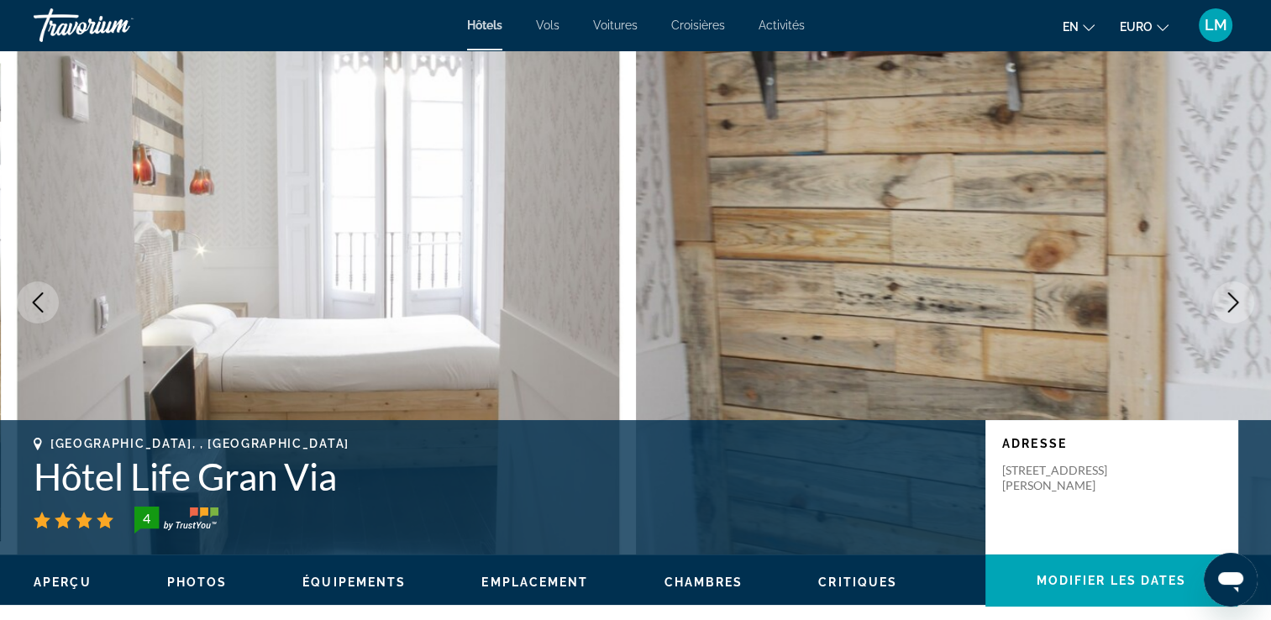
click at [1232, 304] on icon "Image suivante" at bounding box center [1233, 302] width 20 height 20
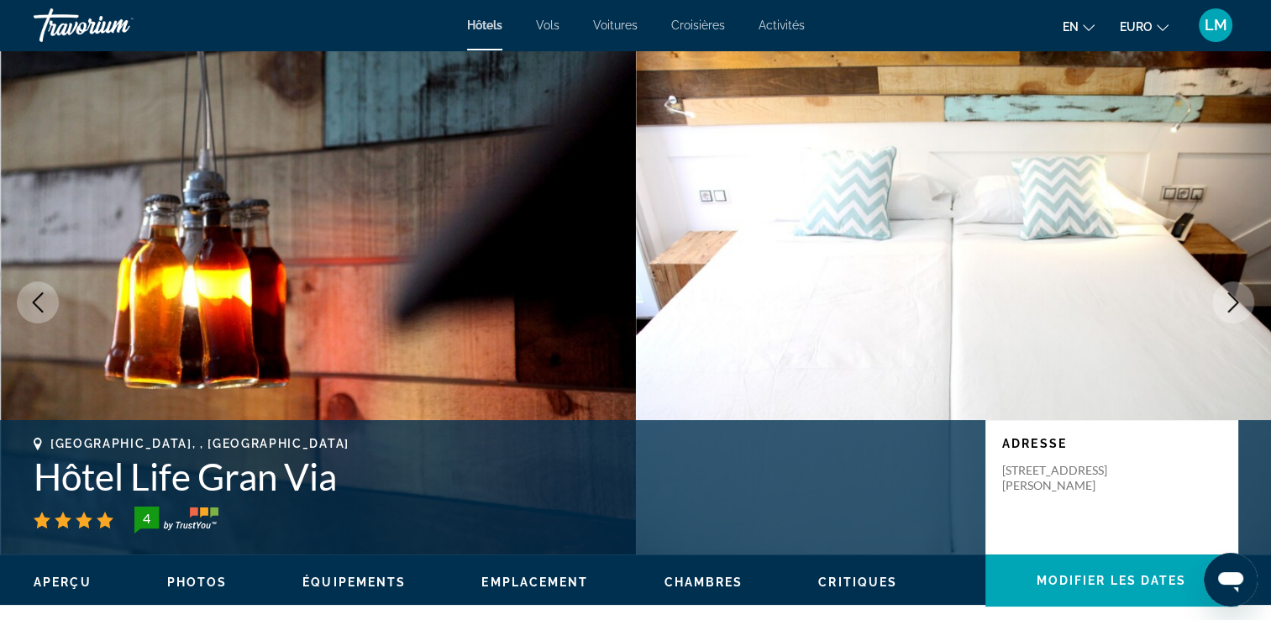
click at [1232, 304] on icon "Image suivante" at bounding box center [1233, 302] width 20 height 20
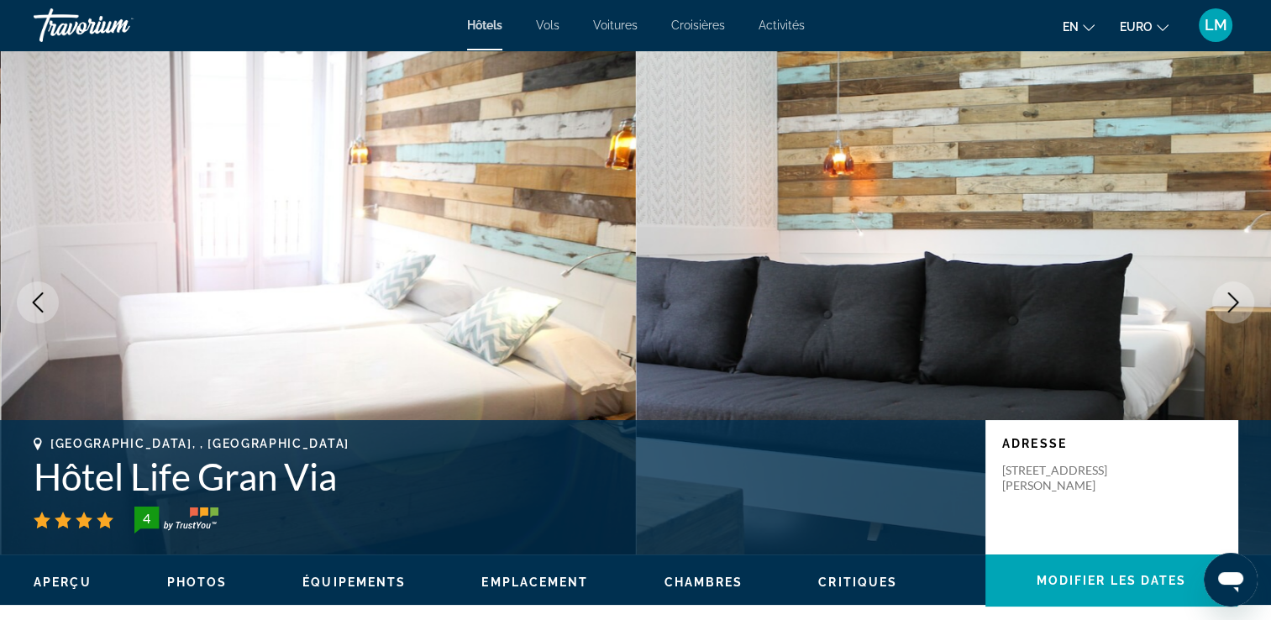
click at [1232, 304] on icon "Image suivante" at bounding box center [1233, 302] width 20 height 20
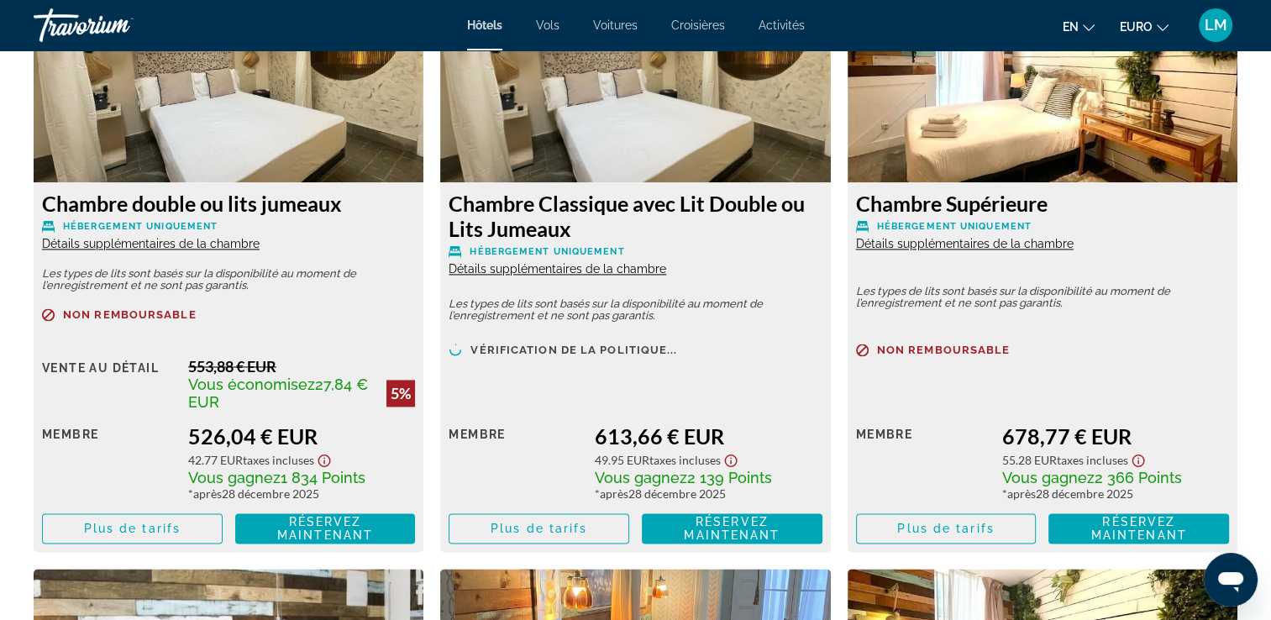
scroll to position [2437, 0]
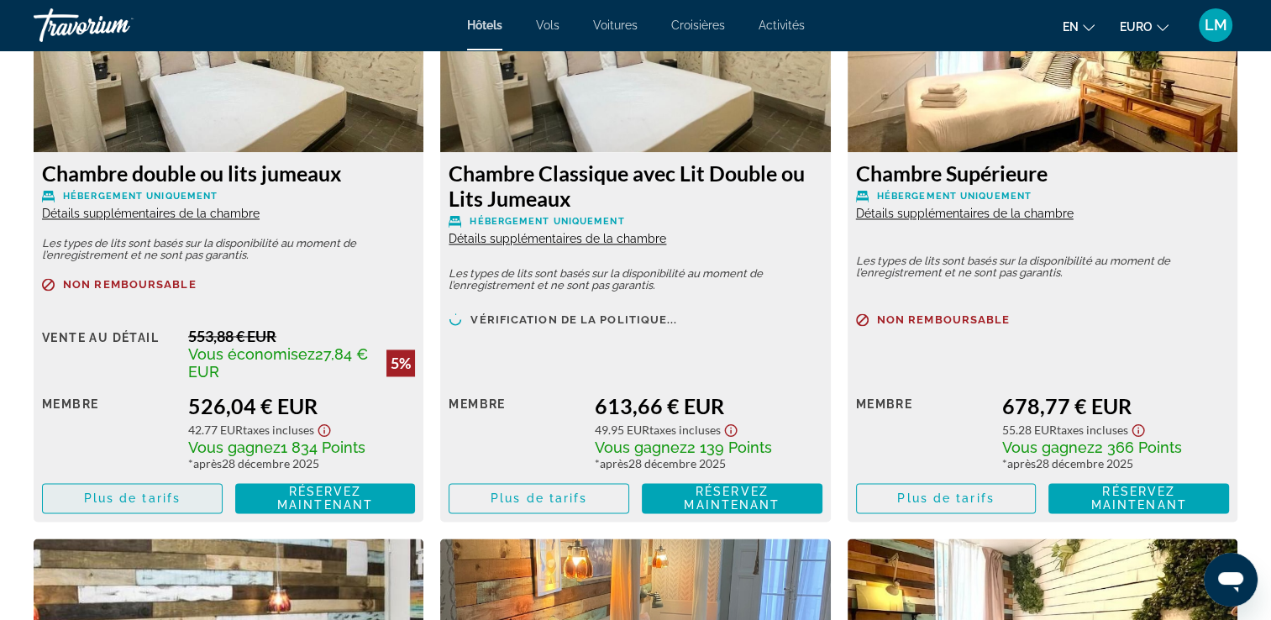
click at [166, 502] on span "Plus de tarifs" at bounding box center [132, 498] width 97 height 13
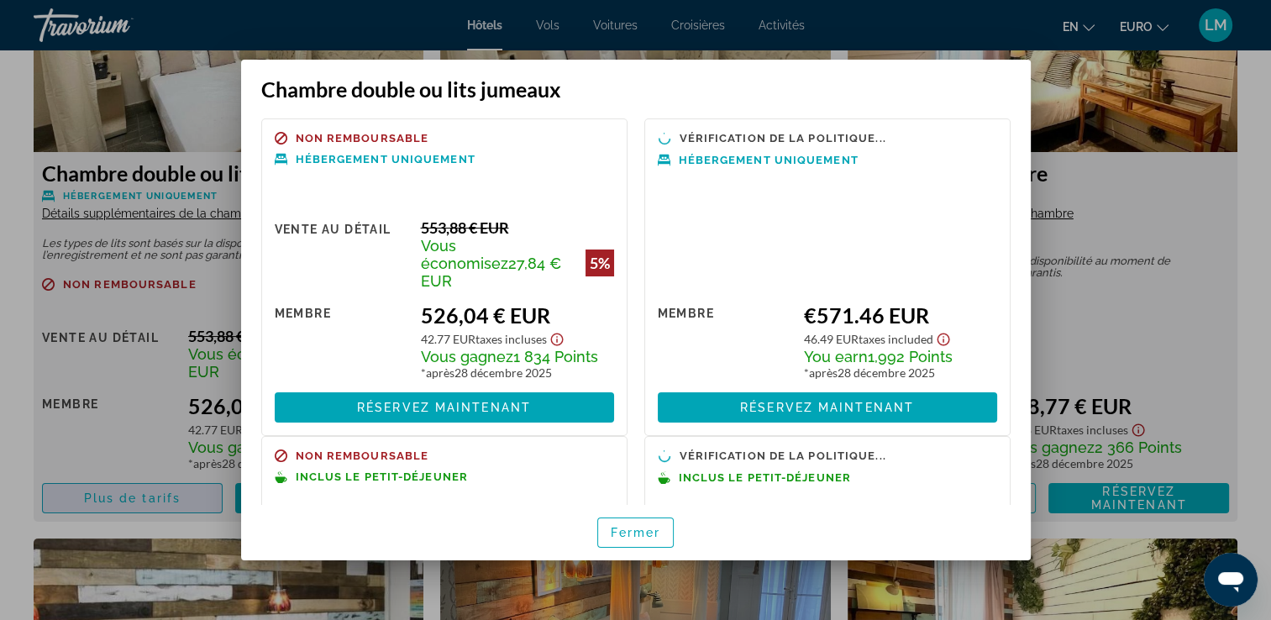
scroll to position [0, 0]
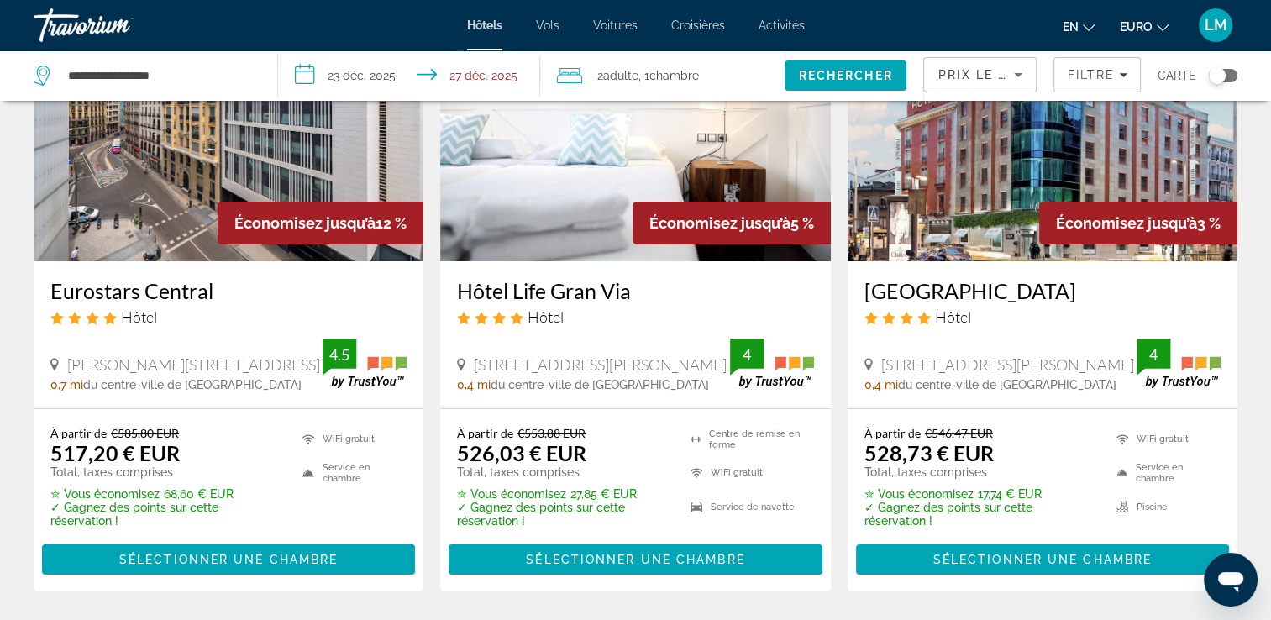
scroll to position [168, 0]
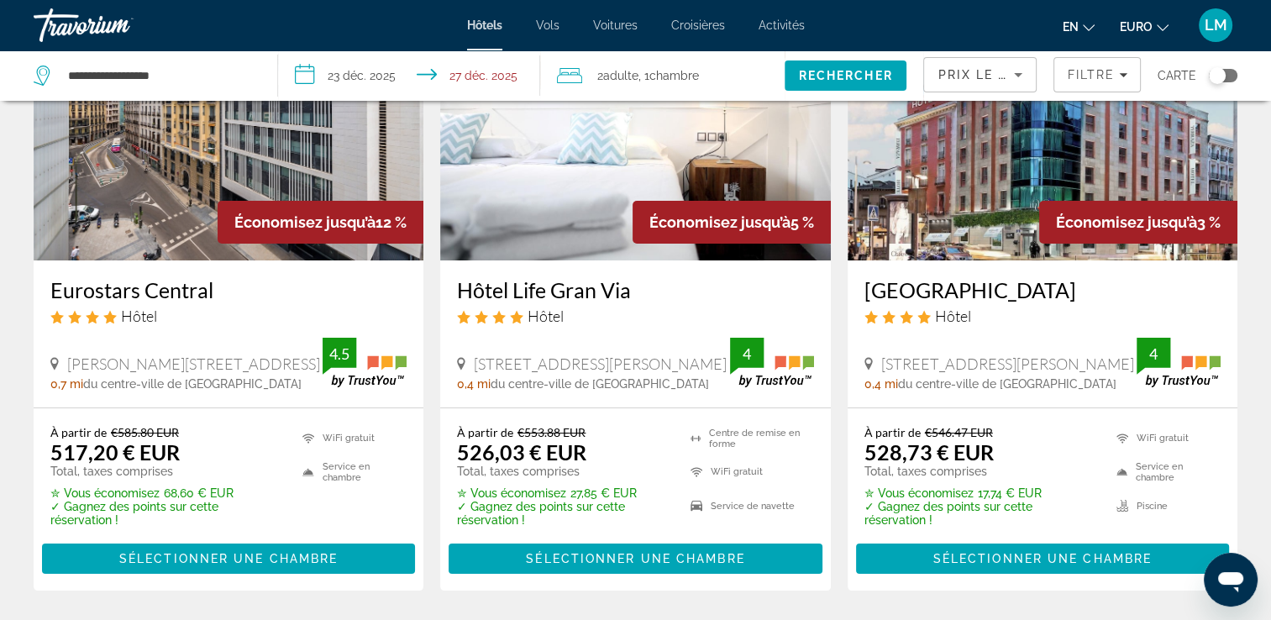
drag, startPoint x: 860, startPoint y: 290, endPoint x: 1047, endPoint y: 297, distance: 187.5
click at [1047, 297] on div "[GEOGRAPHIC_DATA] Hôtel [STREET_ADDRESS][PERSON_NAME] 0,4 mi du centre-ville de…" at bounding box center [1043, 333] width 390 height 147
drag, startPoint x: 1047, startPoint y: 297, endPoint x: 1031, endPoint y: 296, distance: 16.0
copy h3 "[GEOGRAPHIC_DATA]"
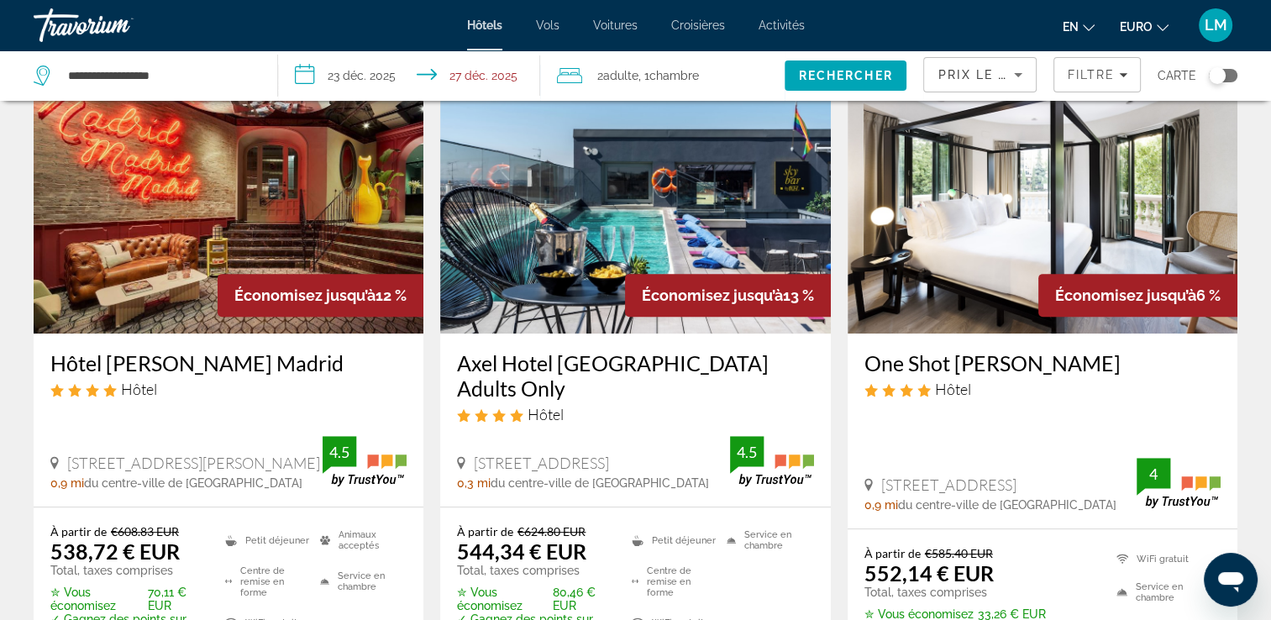
scroll to position [756, 0]
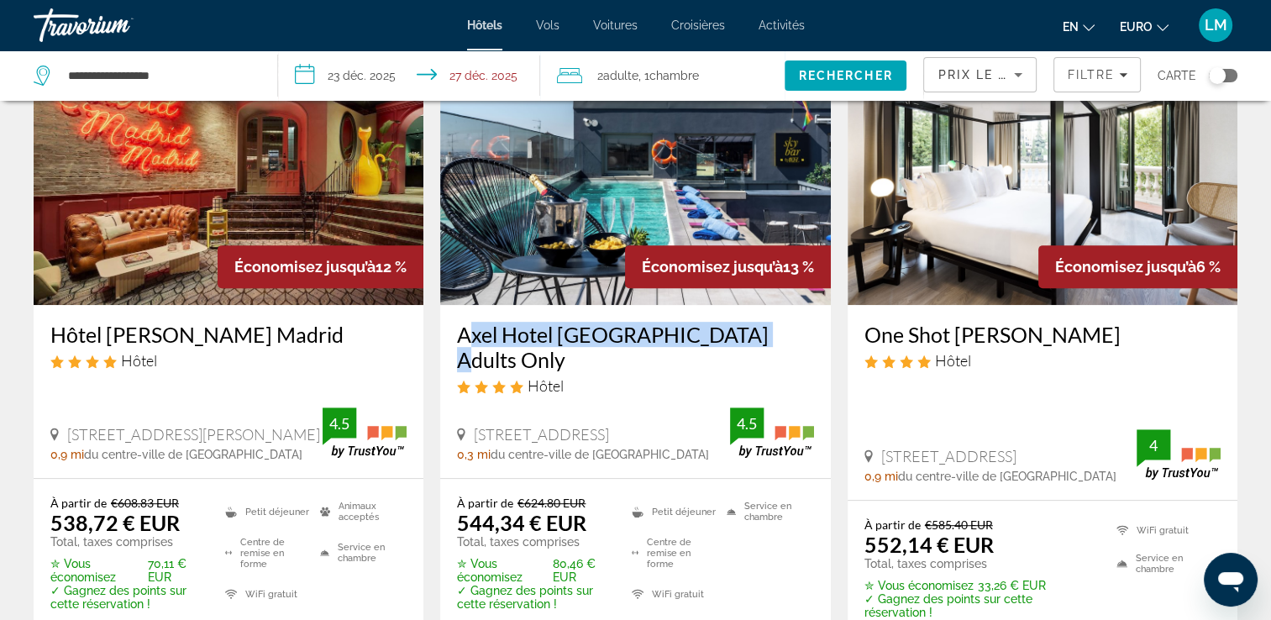
drag, startPoint x: 450, startPoint y: 333, endPoint x: 733, endPoint y: 338, distance: 282.3
click at [733, 338] on div "Axel Hotel [GEOGRAPHIC_DATA] Adults Only Hôtel [GEOGRAPHIC_DATA], [GEOGRAPHIC_D…" at bounding box center [635, 391] width 390 height 172
drag, startPoint x: 733, startPoint y: 338, endPoint x: 717, endPoint y: 338, distance: 16.0
copy h3 "Axel Hotel [GEOGRAPHIC_DATA] Adults Only"
drag, startPoint x: 132, startPoint y: 327, endPoint x: 380, endPoint y: 329, distance: 247.9
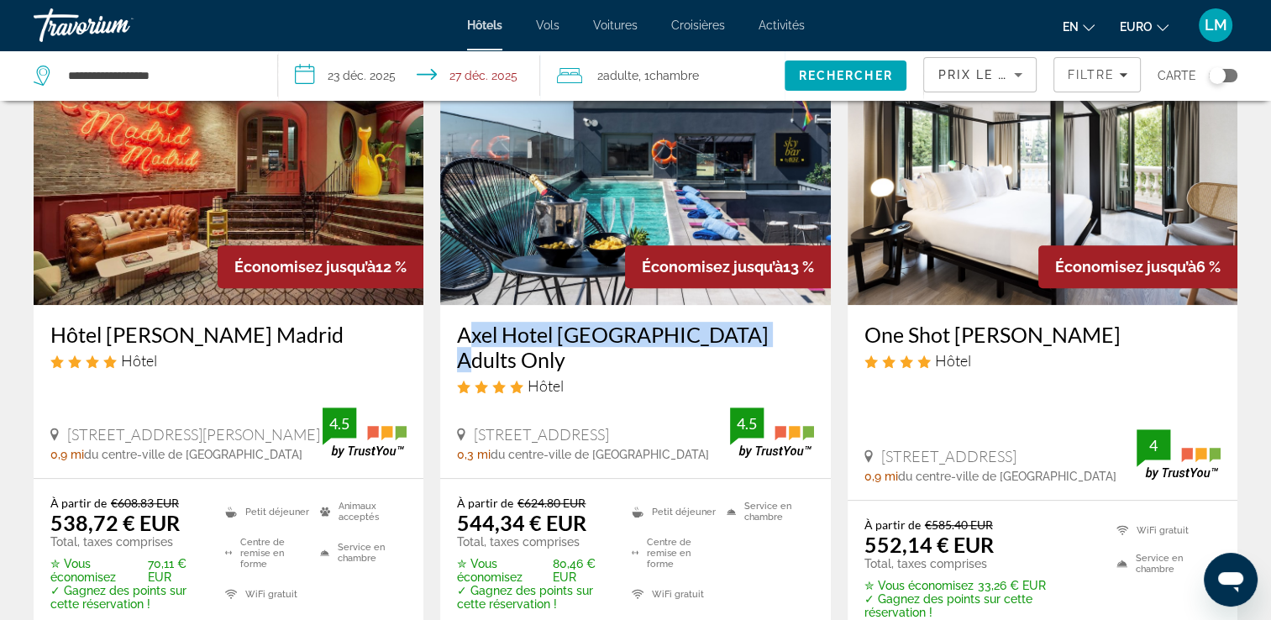
click at [380, 329] on div "Hôtel [PERSON_NAME] Madrid Hôtel [STREET_ADDRESS][PERSON_NAME] 0,9 mi du centre…" at bounding box center [229, 391] width 390 height 172
drag, startPoint x: 380, startPoint y: 329, endPoint x: 368, endPoint y: 329, distance: 11.8
copy h3 "Hôtel [PERSON_NAME] Madrid"
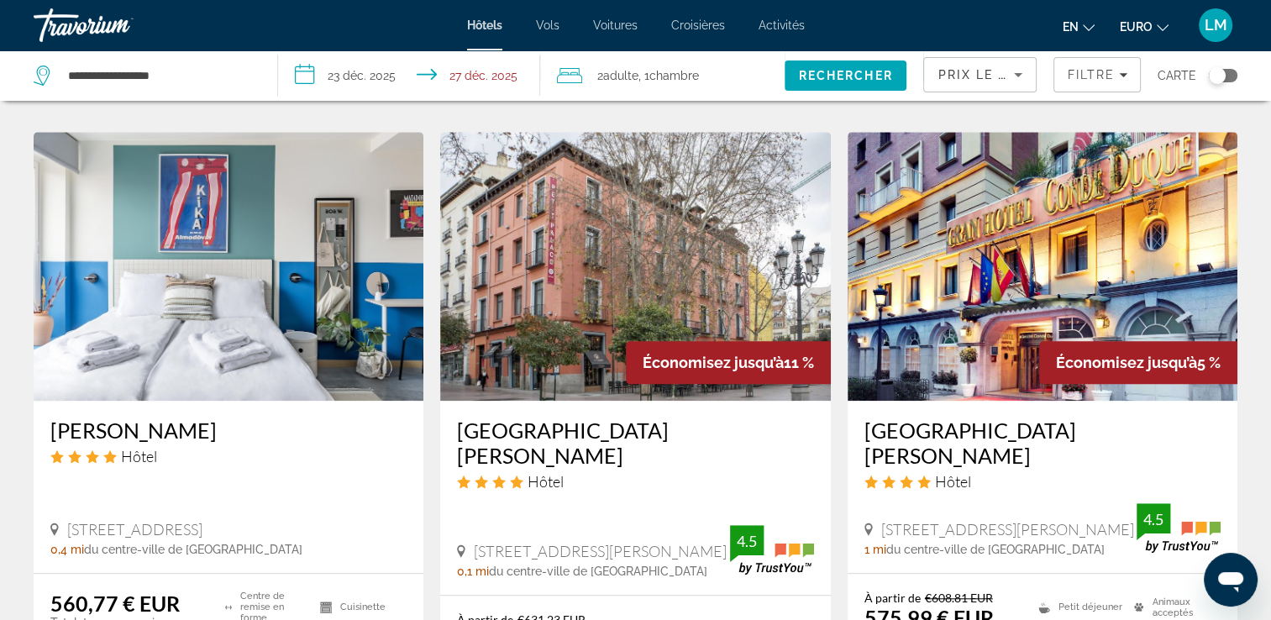
scroll to position [1344, 0]
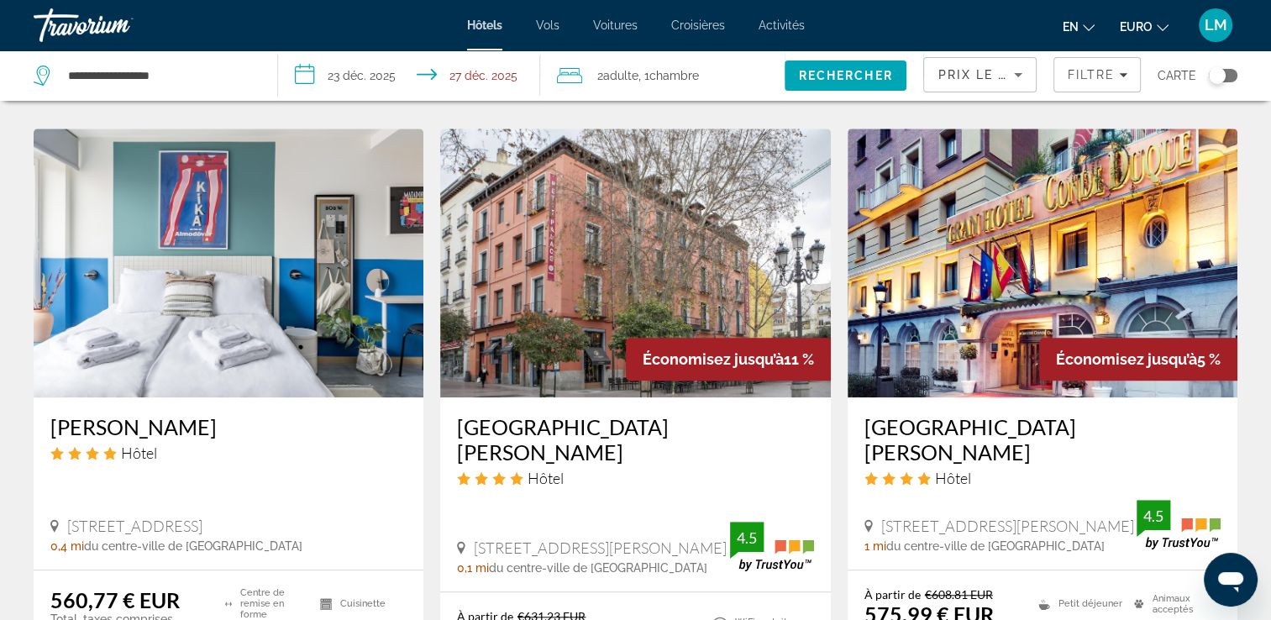
drag, startPoint x: 857, startPoint y: 404, endPoint x: 1180, endPoint y: 402, distance: 322.6
click at [1180, 402] on div "[GEOGRAPHIC_DATA][PERSON_NAME] Hôtel [STREET_ADDRESS][PERSON_NAME] 1 mi du cent…" at bounding box center [1043, 483] width 390 height 172
drag, startPoint x: 1180, startPoint y: 402, endPoint x: 1144, endPoint y: 402, distance: 35.3
copy h3 "[GEOGRAPHIC_DATA][PERSON_NAME]"
click at [924, 311] on img "Contenu principal" at bounding box center [1043, 263] width 390 height 269
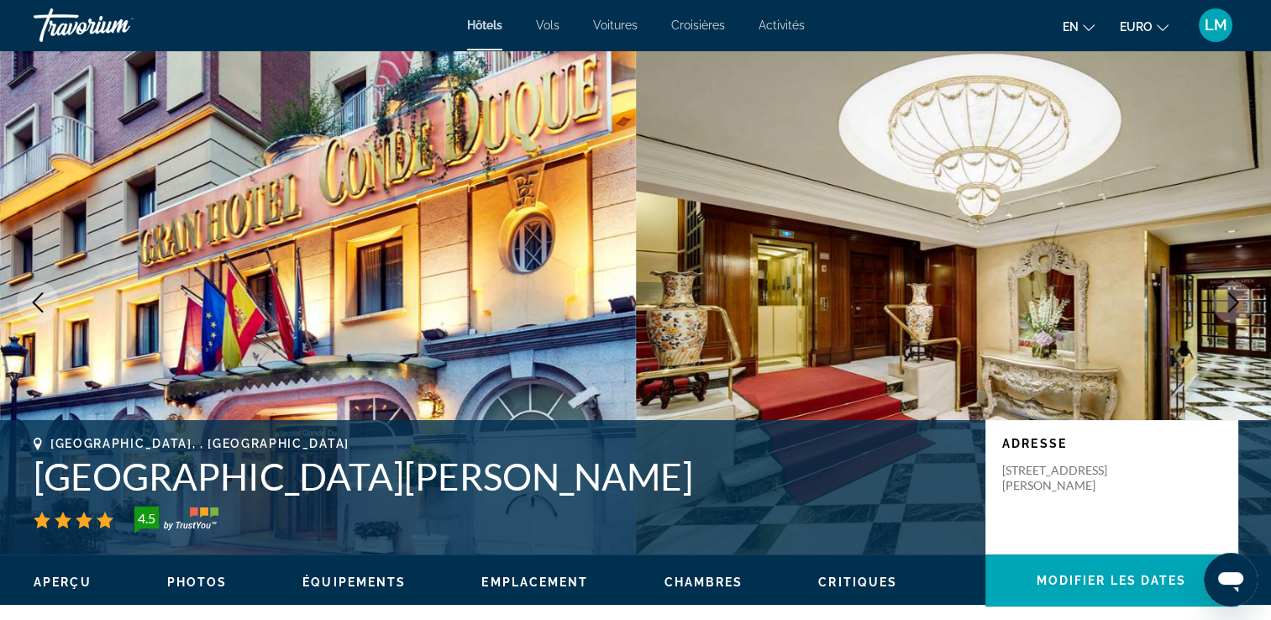
click at [1233, 306] on icon "Image suivante" at bounding box center [1233, 302] width 20 height 20
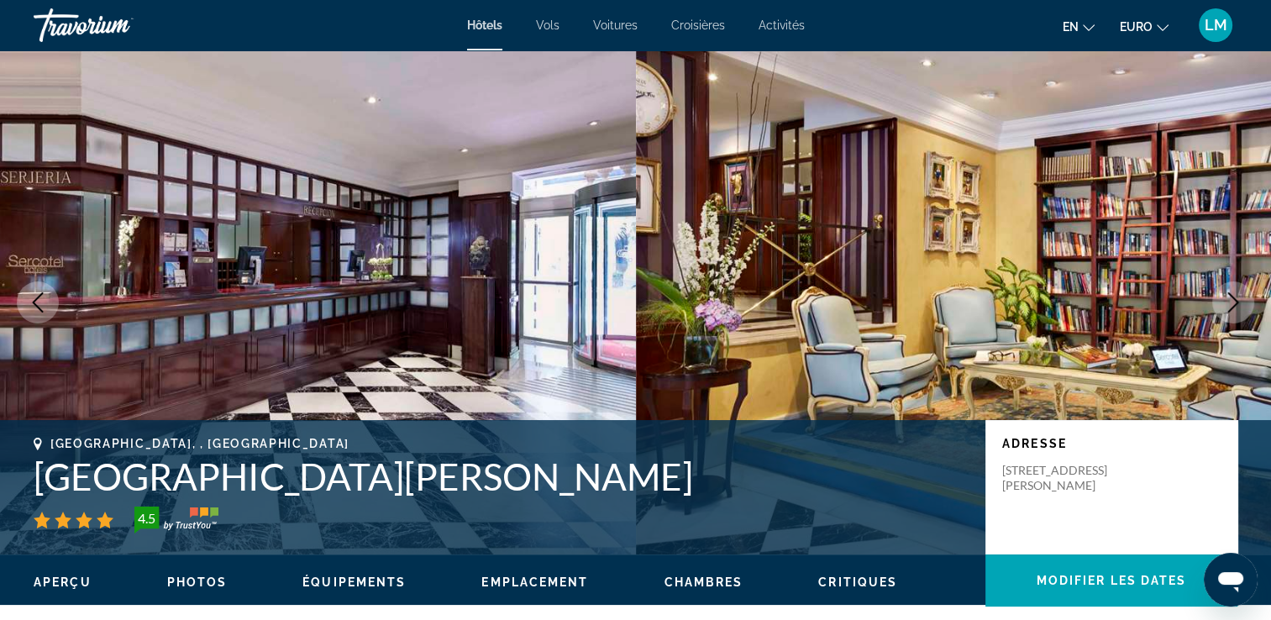
click at [1233, 306] on icon "Image suivante" at bounding box center [1233, 302] width 20 height 20
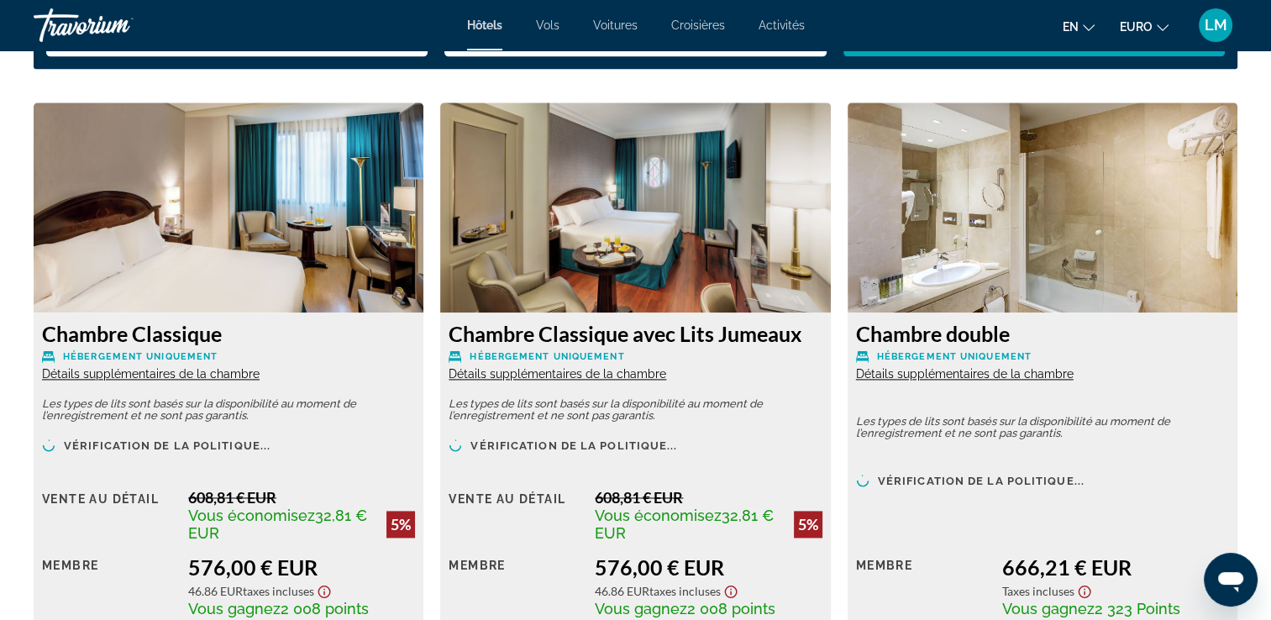
scroll to position [2353, 0]
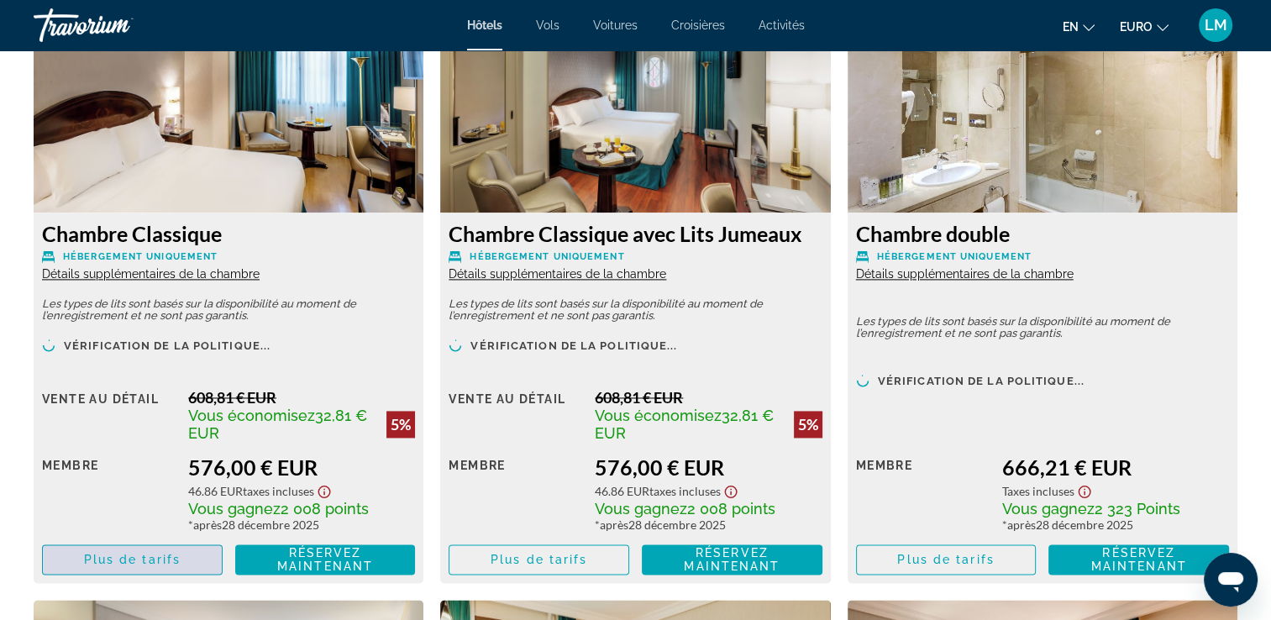
click at [138, 560] on span "Plus de tarifs" at bounding box center [132, 559] width 97 height 13
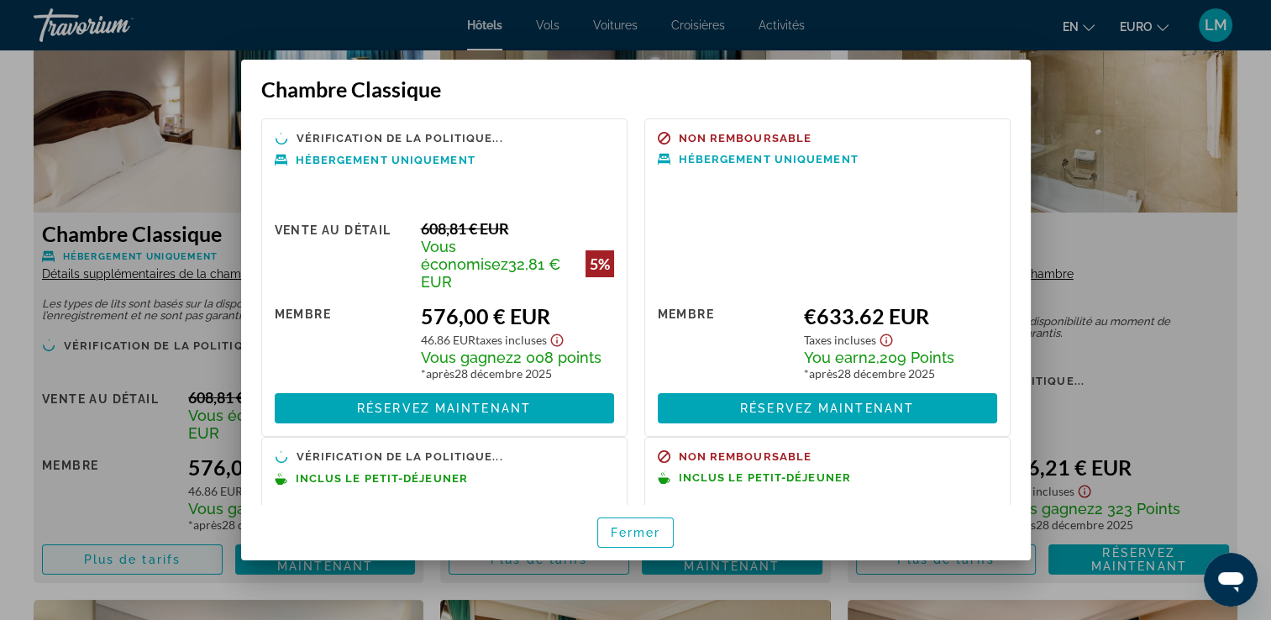
scroll to position [0, 0]
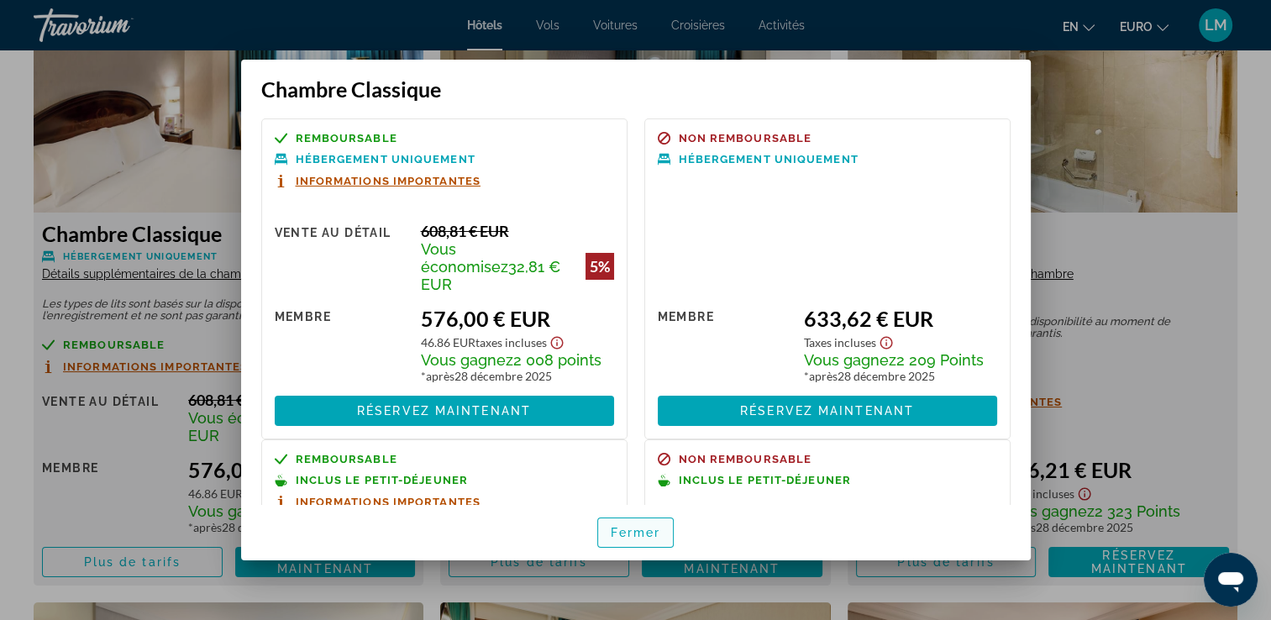
click at [657, 533] on span "Fermer" at bounding box center [636, 532] width 50 height 13
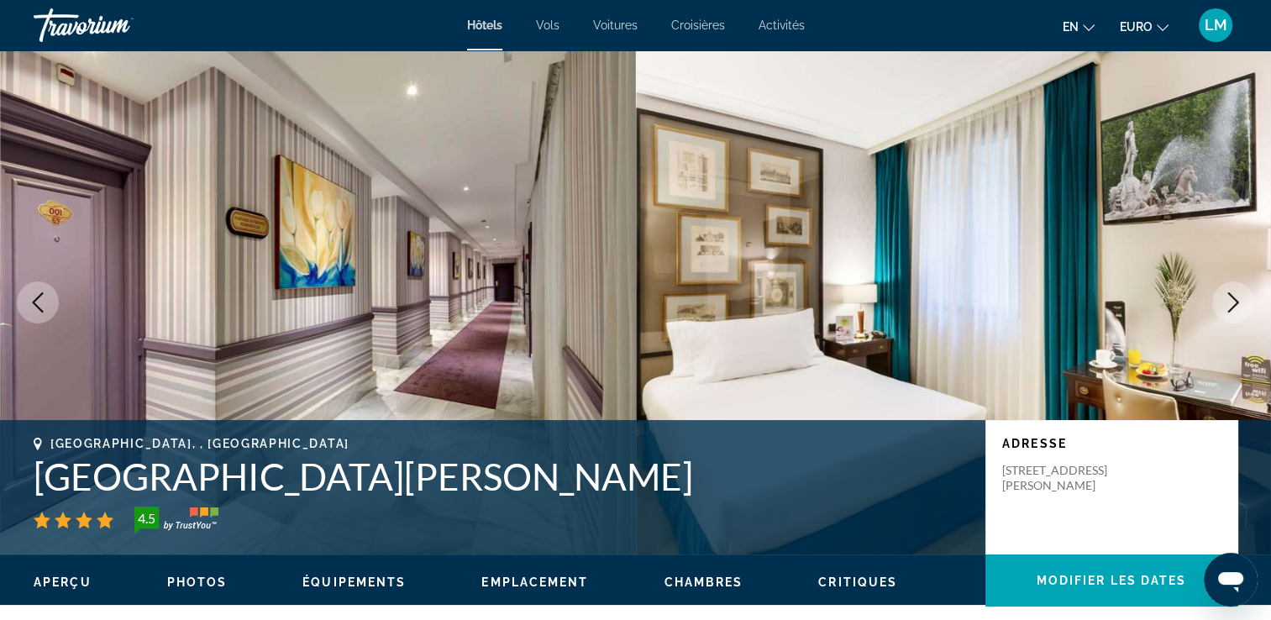
scroll to position [5, 0]
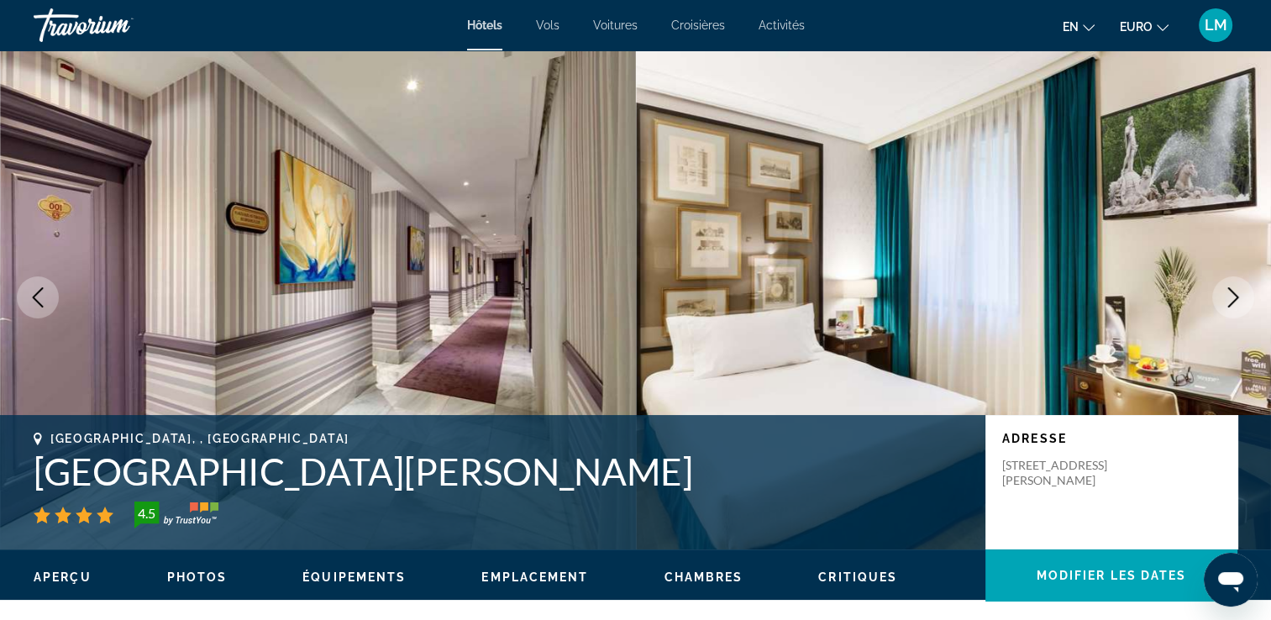
click at [35, 301] on icon "Image précédente" at bounding box center [38, 297] width 20 height 20
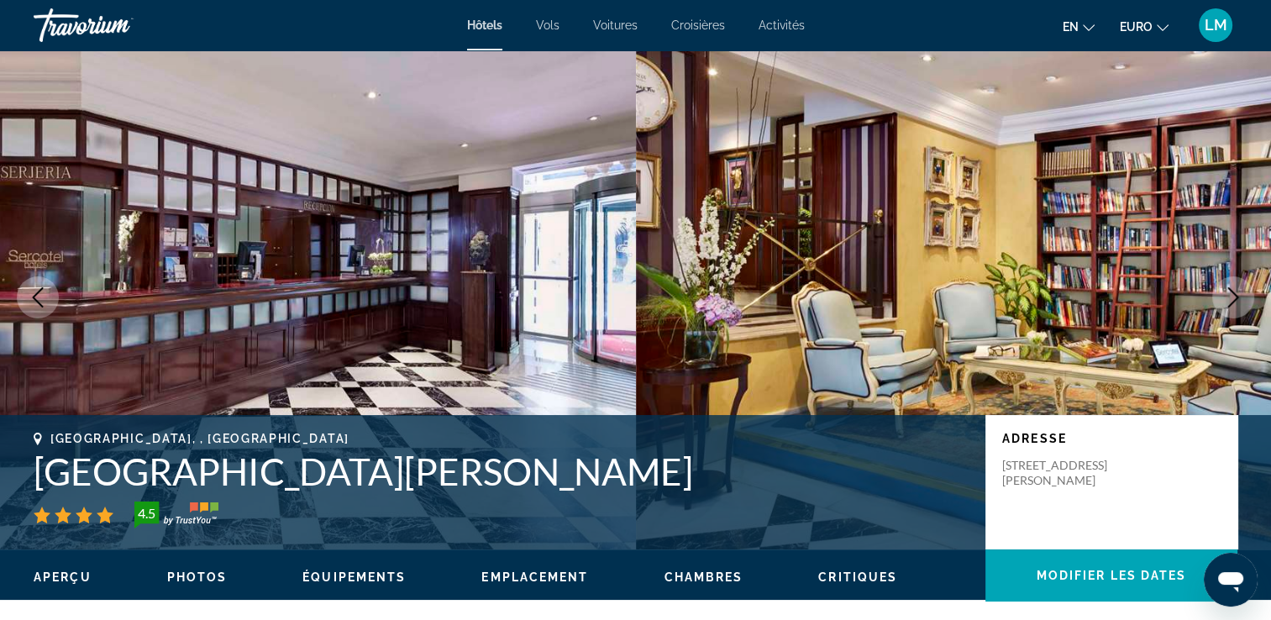
click at [36, 301] on icon "Image précédente" at bounding box center [38, 297] width 20 height 20
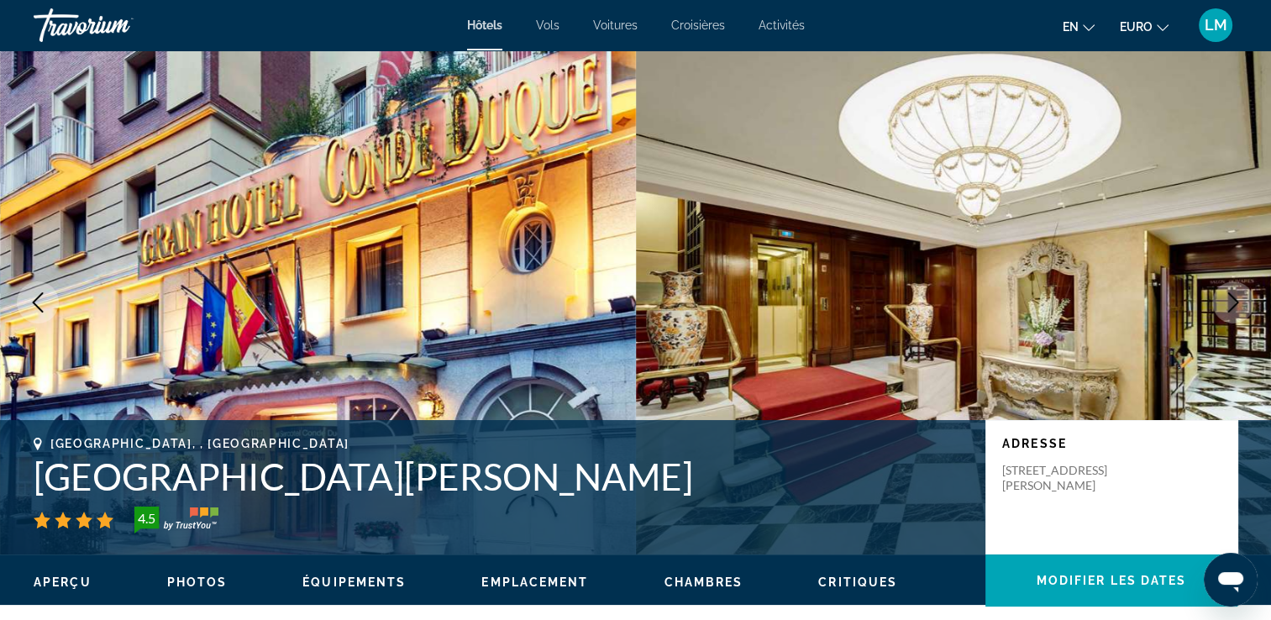
scroll to position [0, 0]
